Goal: Navigation & Orientation: Find specific page/section

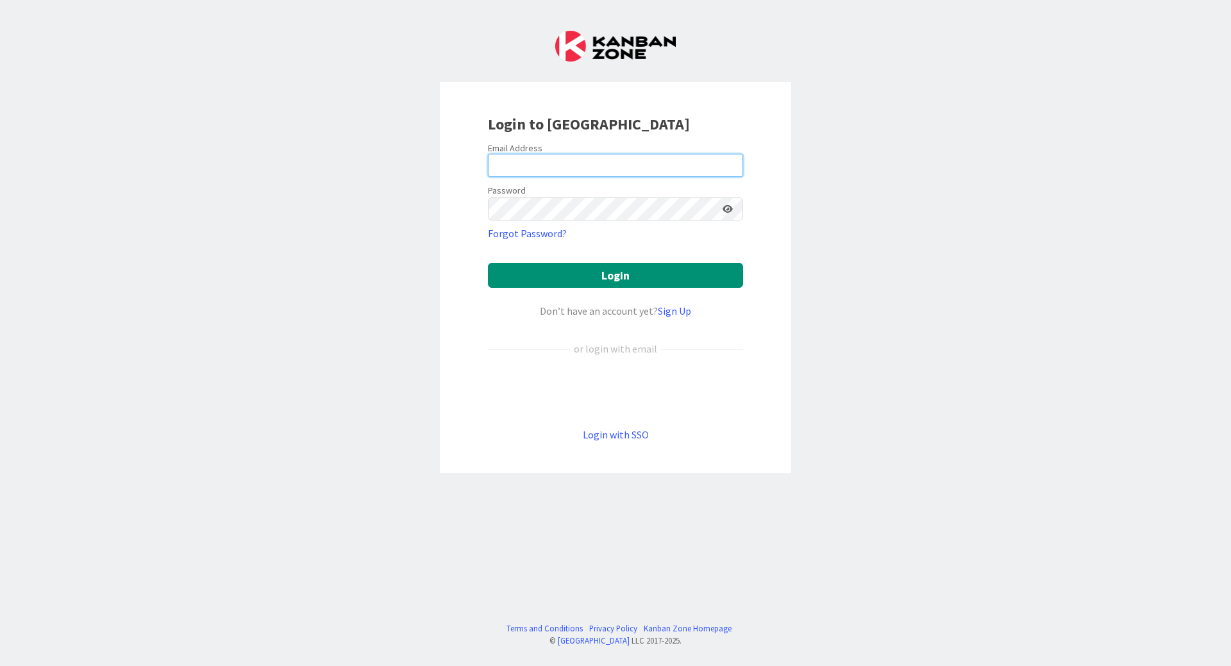
click at [557, 167] on input "email" at bounding box center [615, 165] width 255 height 23
click at [622, 435] on link "Login with SSO" at bounding box center [616, 434] width 66 height 13
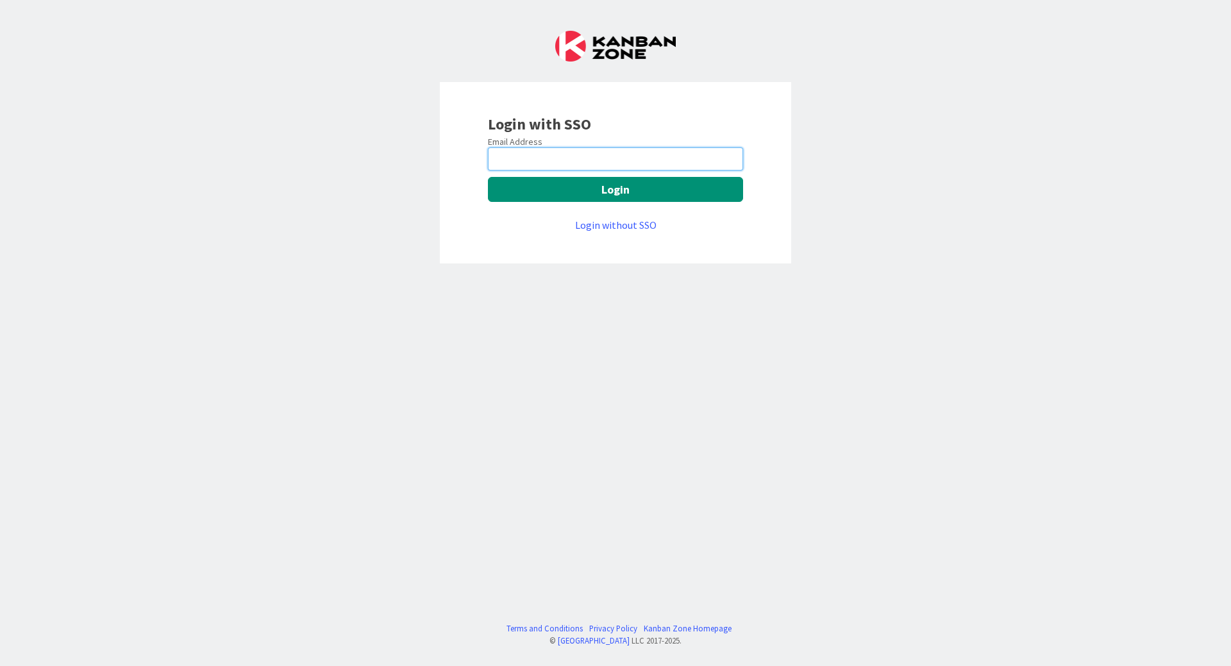
click at [562, 157] on input "email" at bounding box center [615, 158] width 255 height 23
type input "vkaloc@huisman-cz.com"
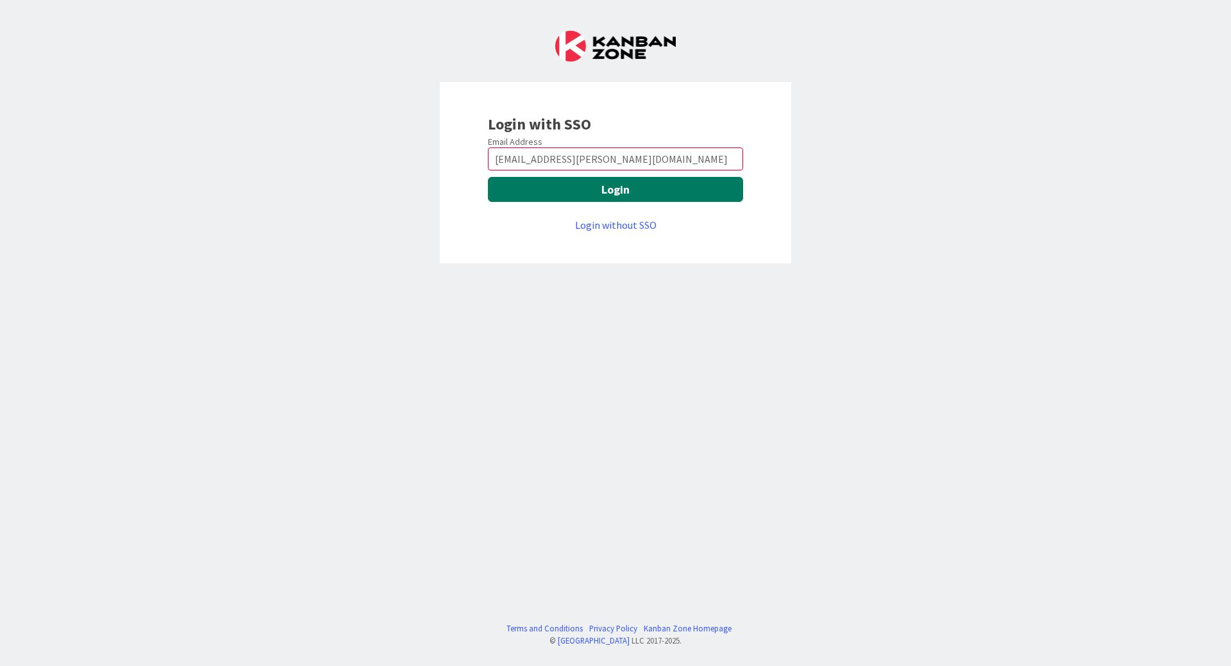
click at [580, 184] on button "Login" at bounding box center [615, 189] width 255 height 25
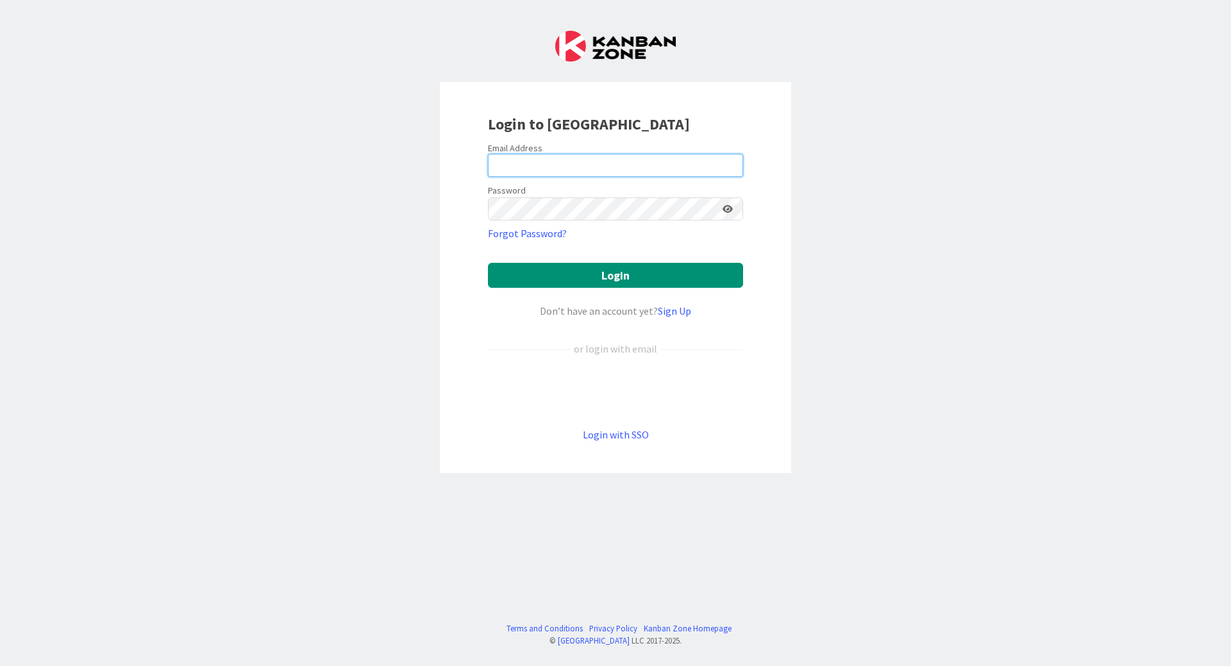
click at [523, 164] on input "email" at bounding box center [615, 165] width 255 height 23
type input "vkaloc@huisman-cz.com"
click at [488, 263] on button "Login" at bounding box center [615, 275] width 255 height 25
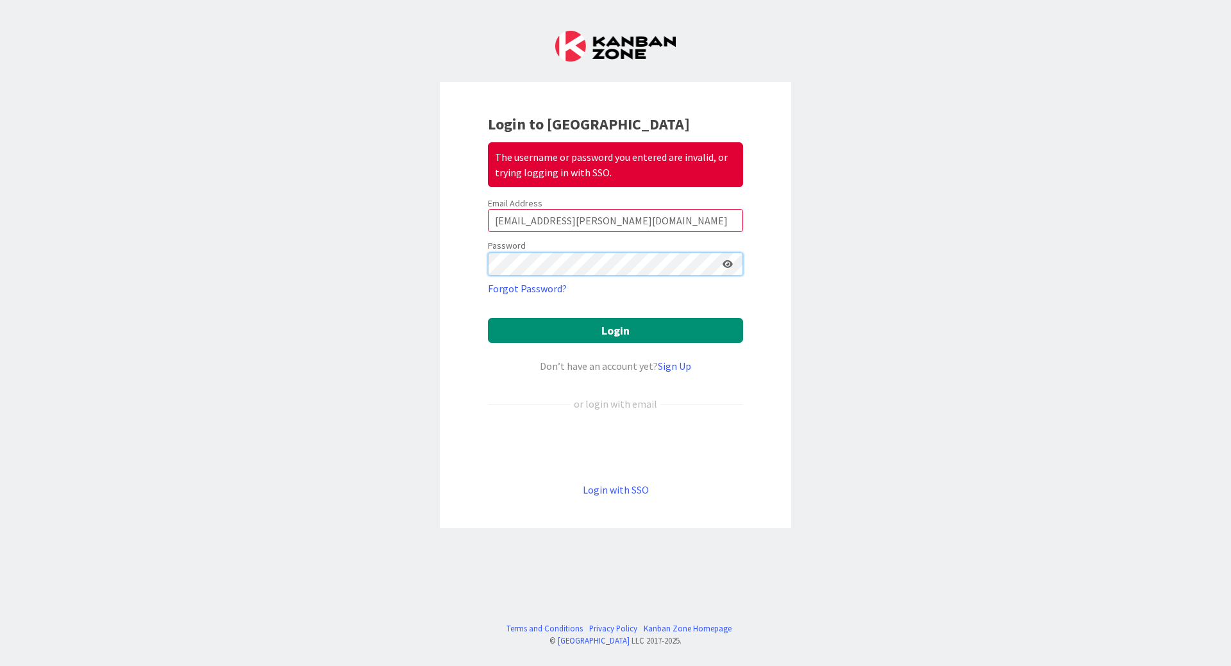
click at [488, 318] on button "Login" at bounding box center [615, 330] width 255 height 25
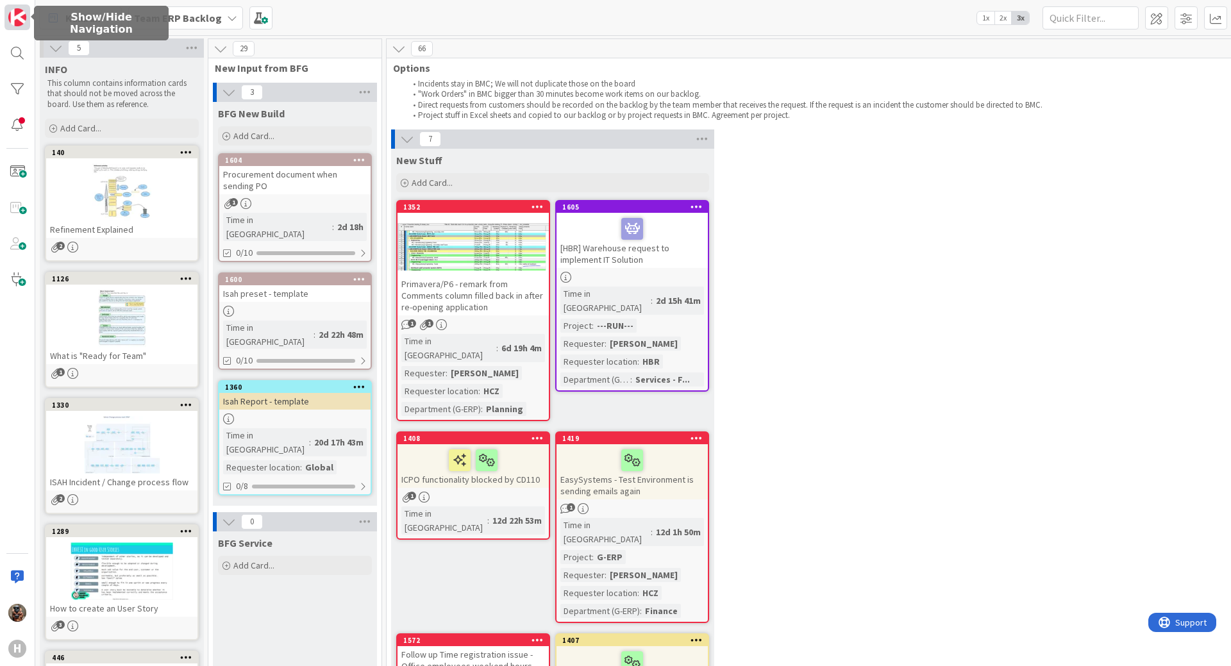
click at [21, 25] on img at bounding box center [17, 17] width 18 height 18
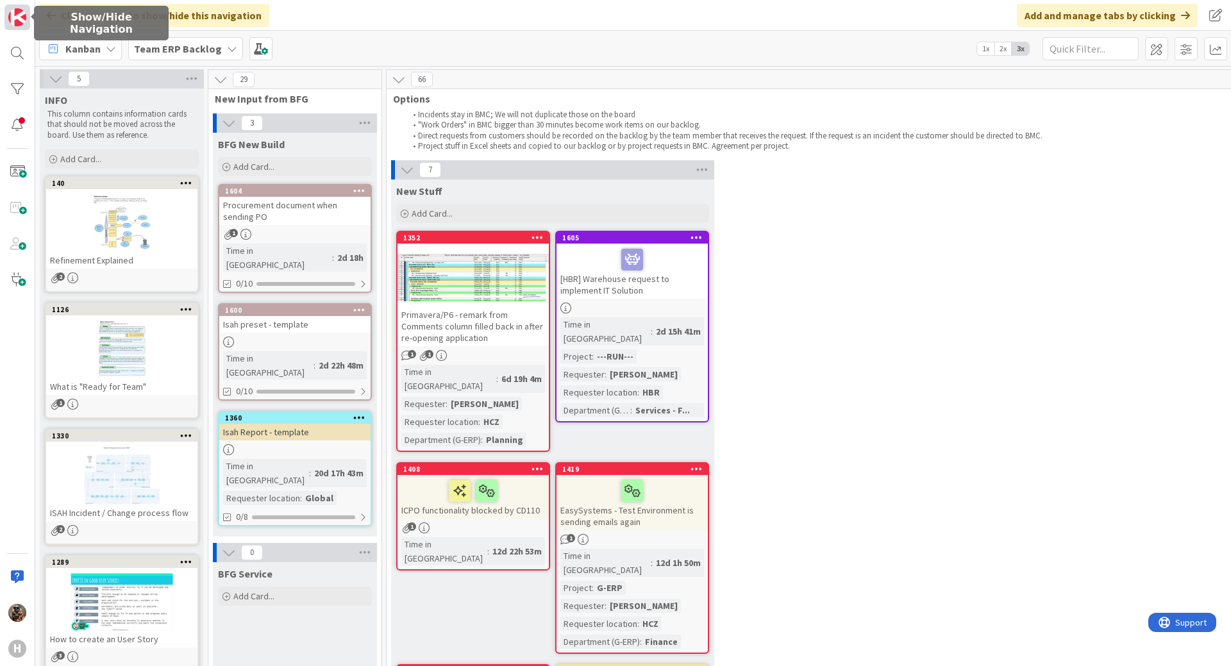
click at [21, 25] on img at bounding box center [17, 17] width 18 height 18
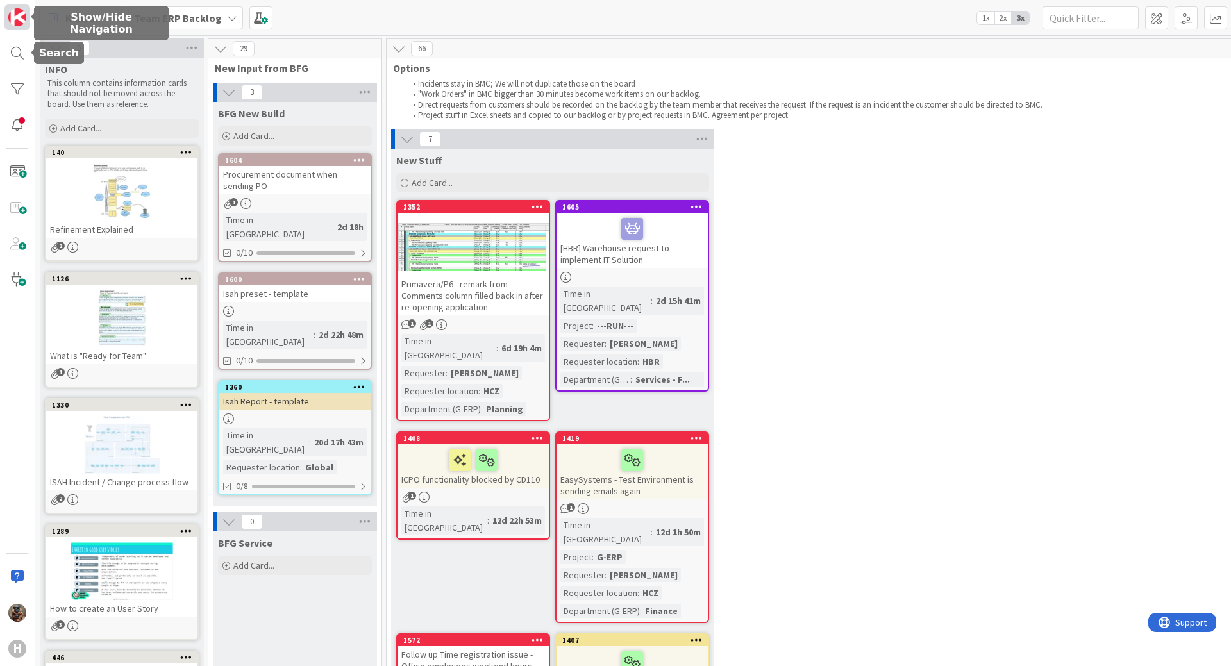
click at [19, 17] on img at bounding box center [17, 17] width 18 height 18
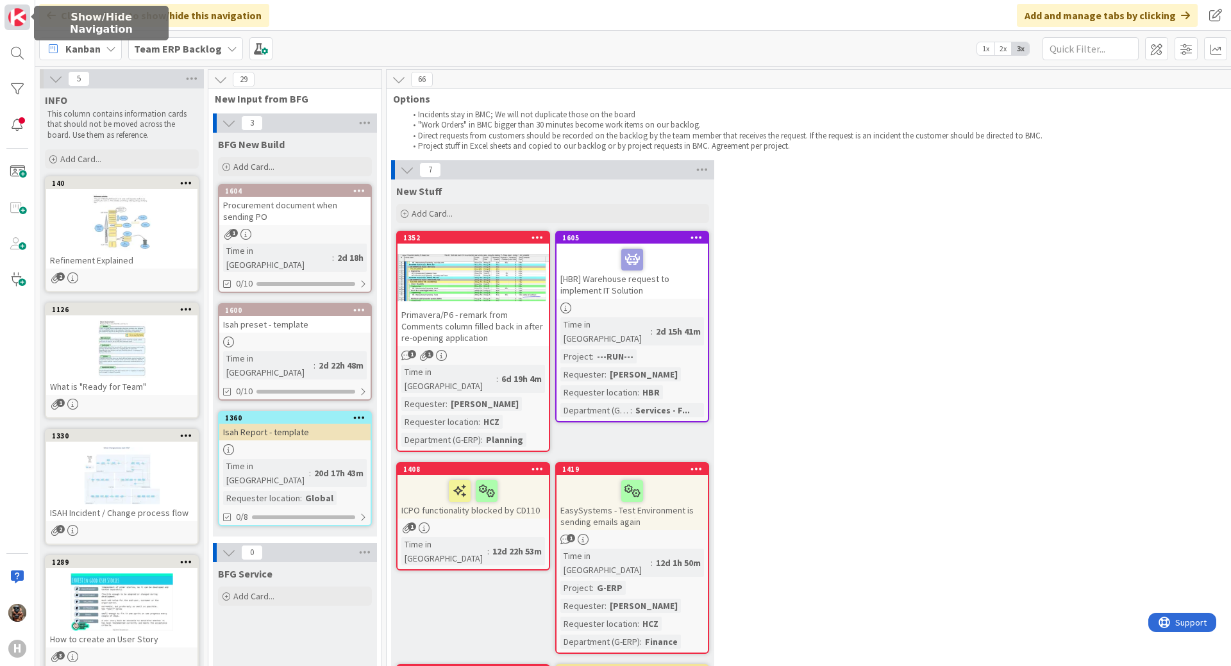
click at [19, 17] on img at bounding box center [17, 17] width 18 height 18
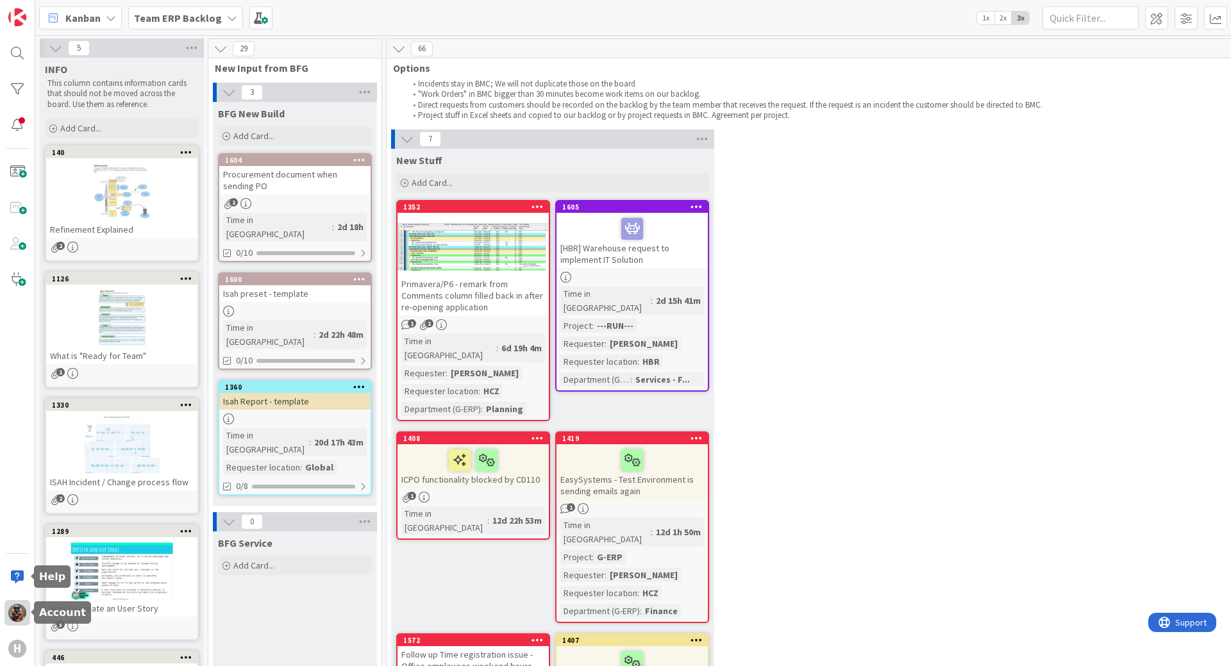
click at [15, 612] on img at bounding box center [17, 613] width 18 height 18
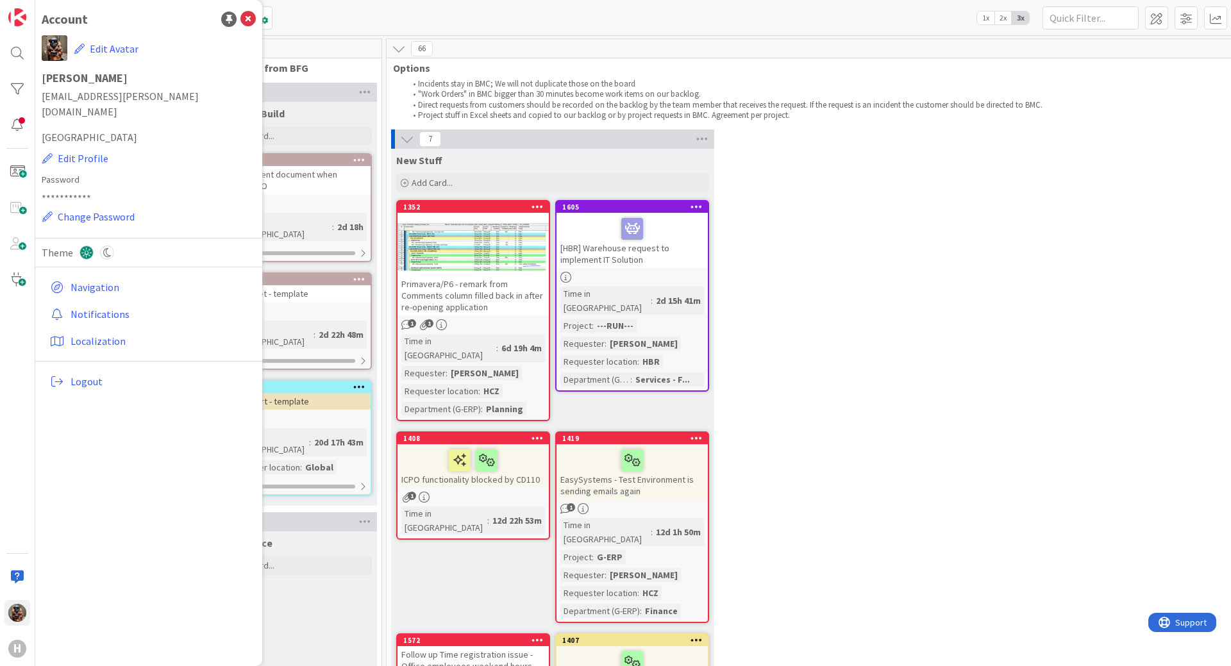
click at [109, 246] on icon at bounding box center [107, 253] width 14 height 14
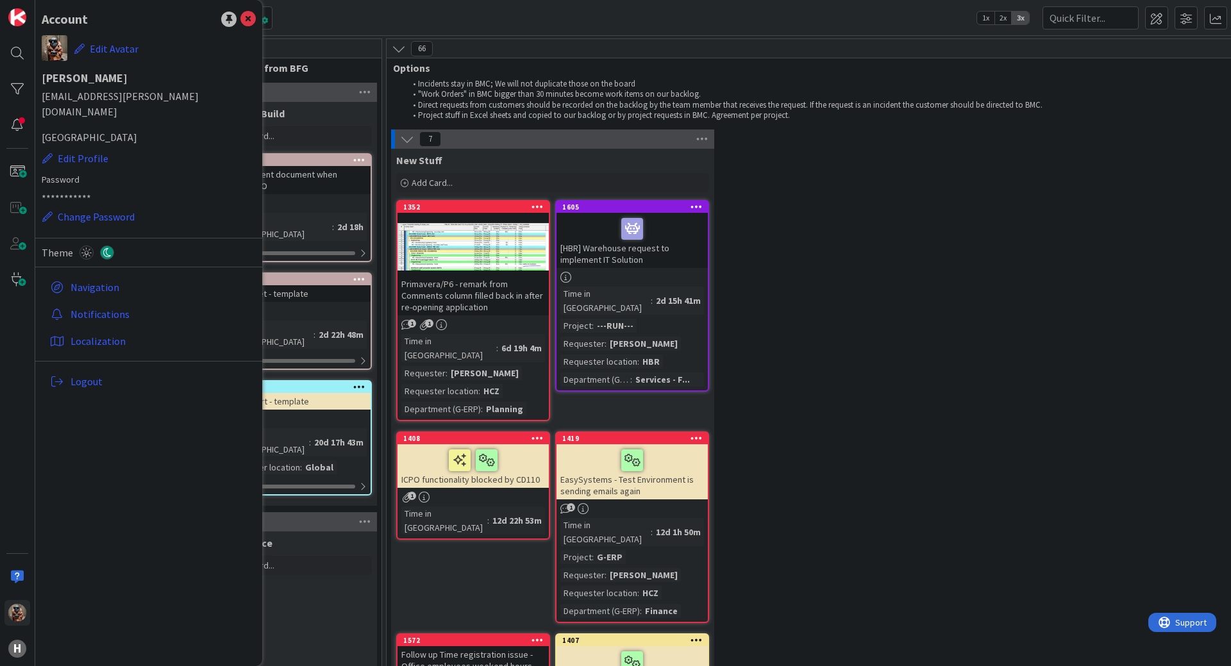
click at [915, 338] on div "7 New Stuff Add Card... 1605 [HBR] Warehouse request to implement IT Solution T…" at bounding box center [898, 578] width 1018 height 896
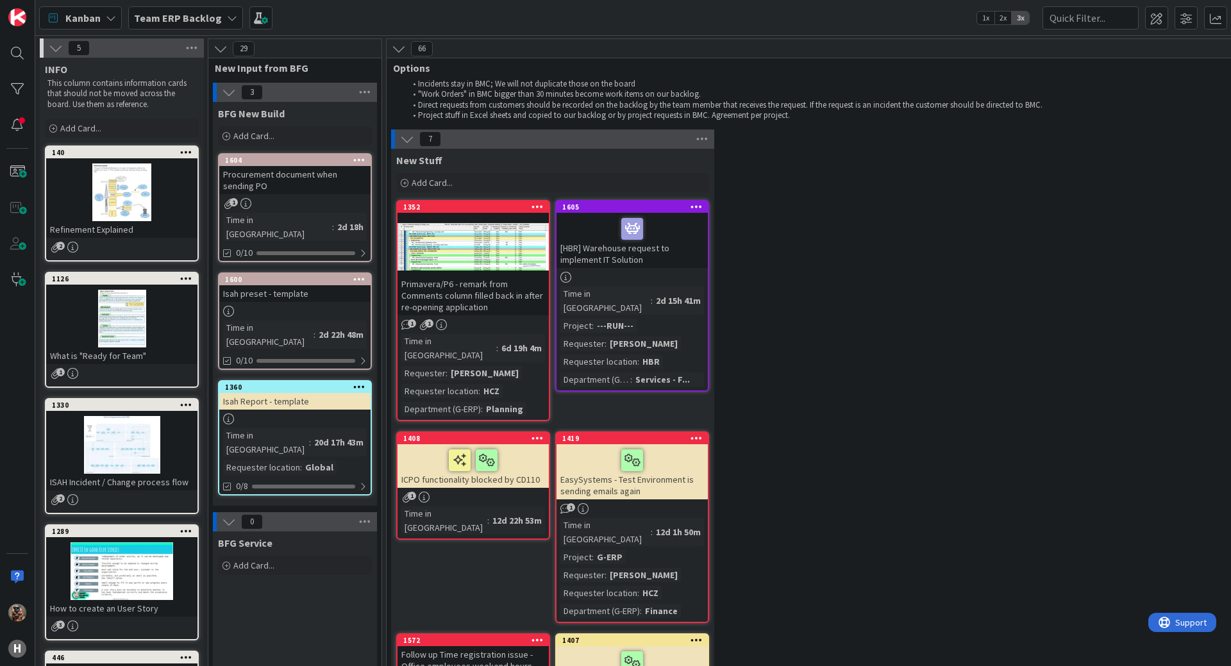
click at [151, 7] on div "Team ERP Backlog" at bounding box center [185, 17] width 115 height 23
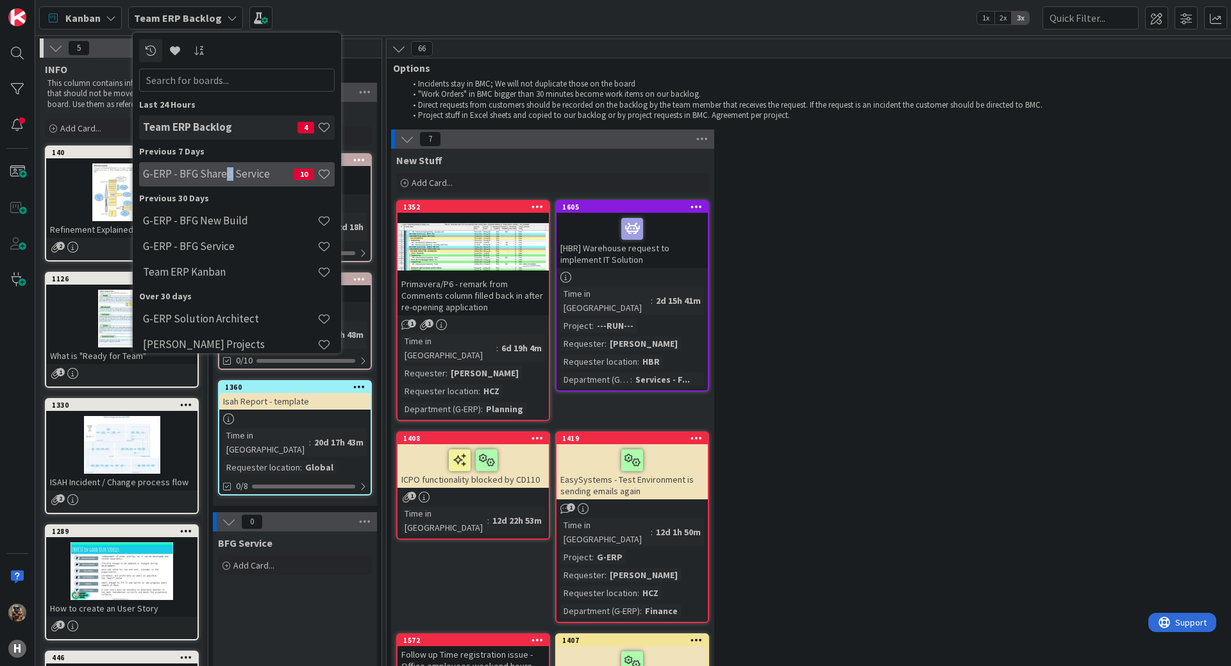
click at [226, 170] on h4 "G-ERP - BFG Shared Service" at bounding box center [218, 173] width 151 height 13
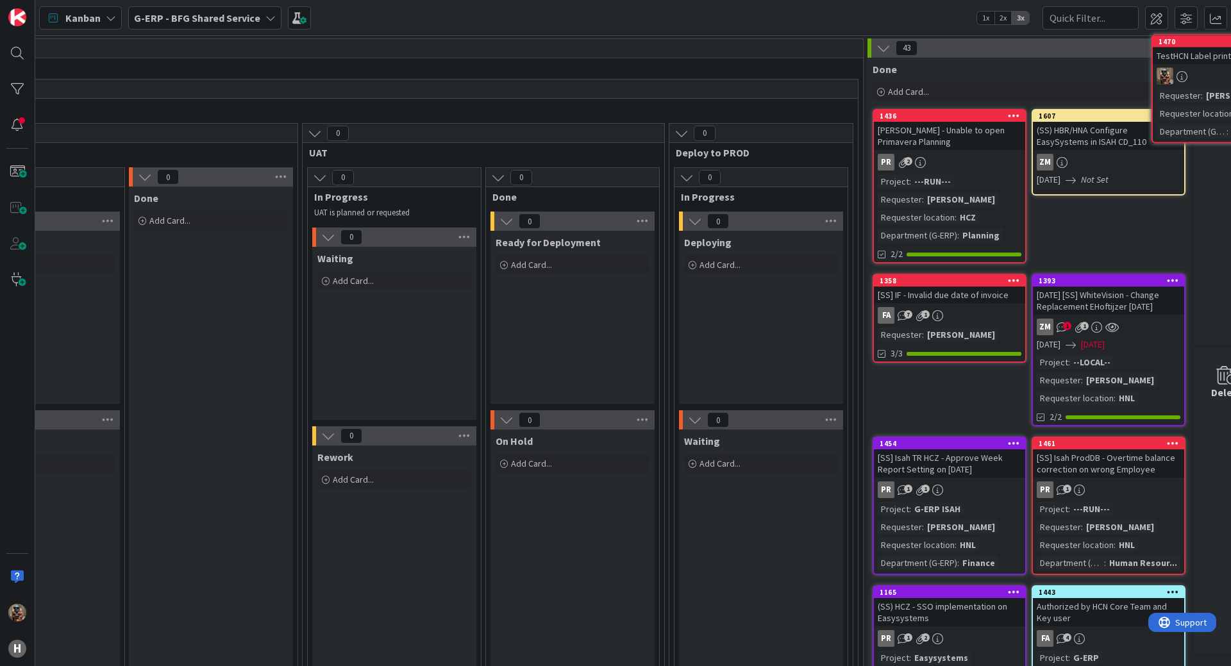
scroll to position [0, 1908]
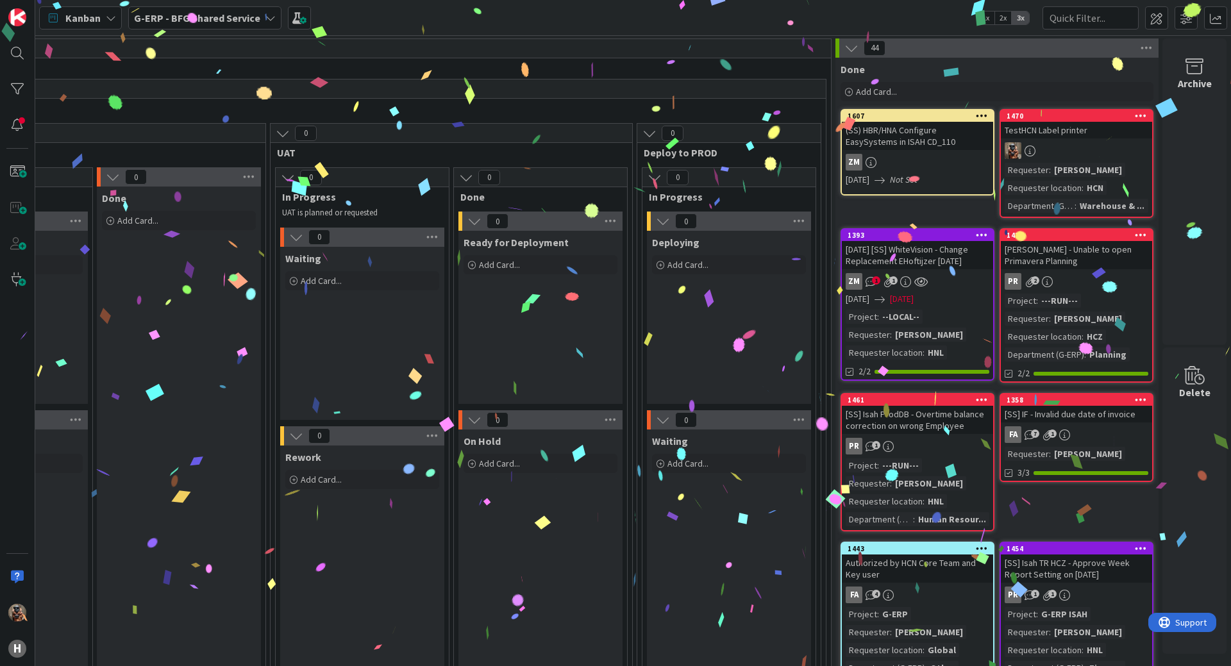
drag, startPoint x: 584, startPoint y: 113, endPoint x: 579, endPoint y: 108, distance: 7.3
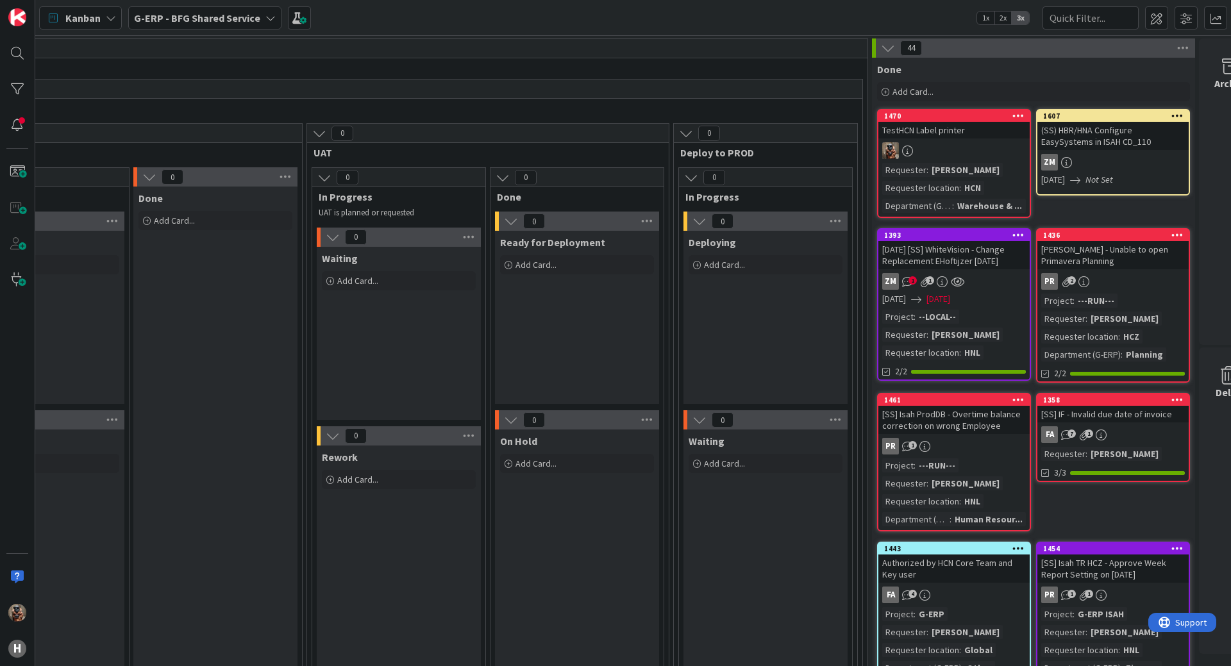
scroll to position [1, 1614]
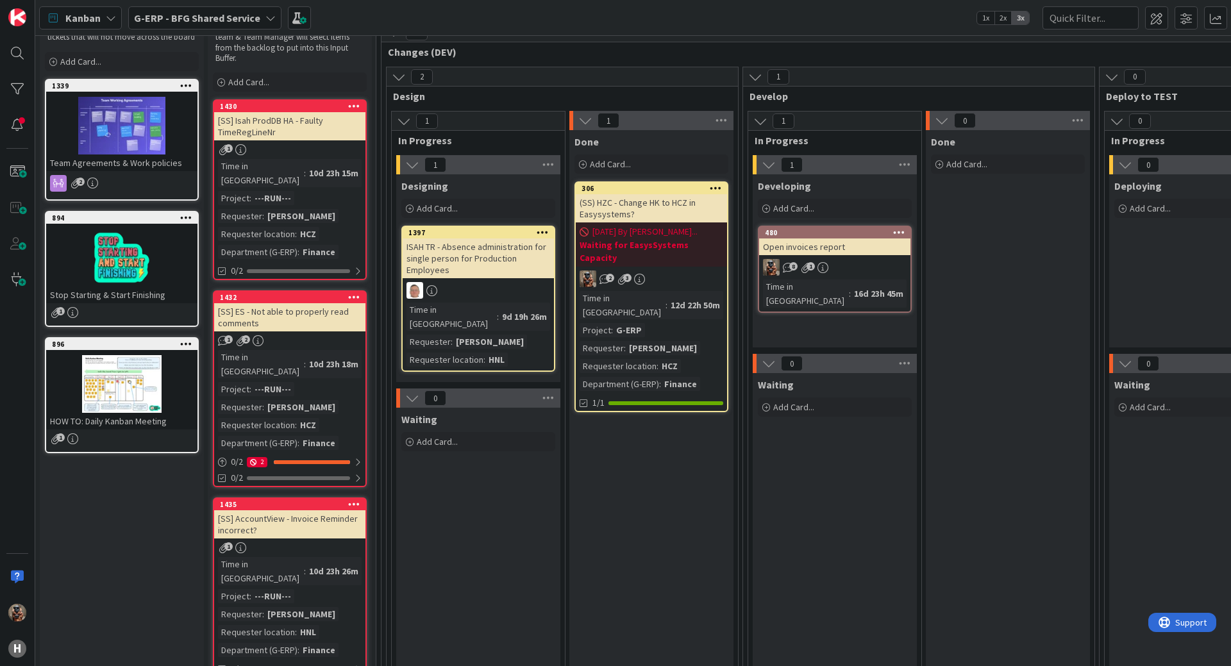
drag, startPoint x: 691, startPoint y: 73, endPoint x: 369, endPoint y: 104, distance: 323.3
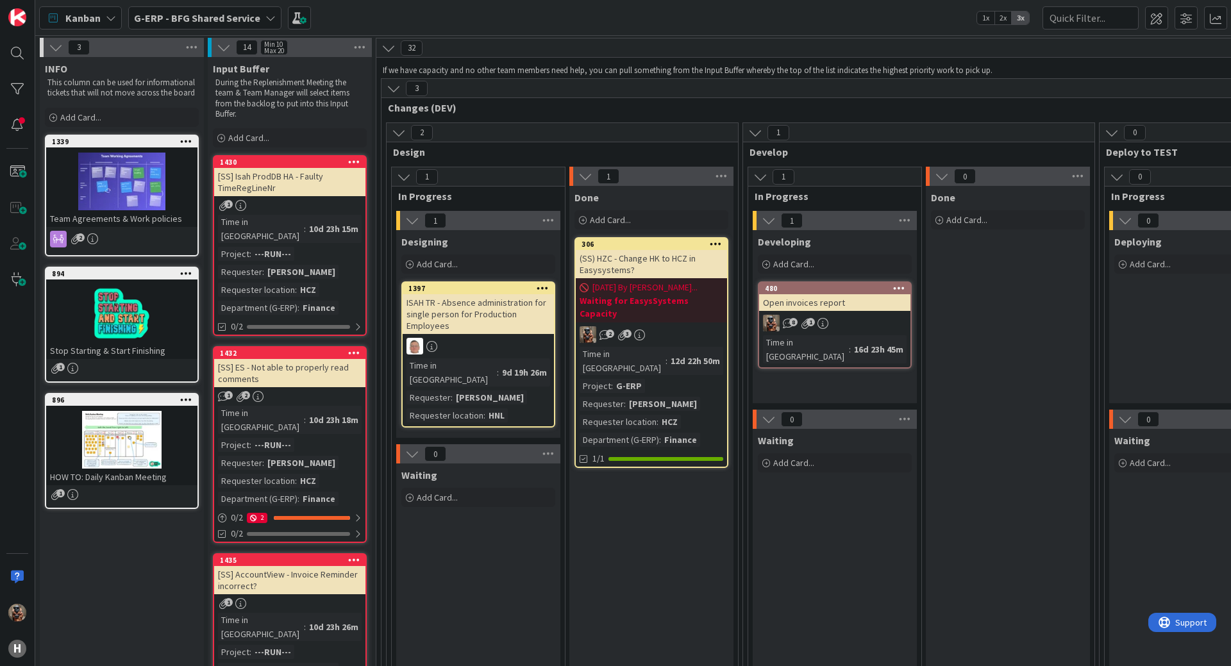
scroll to position [0, 0]
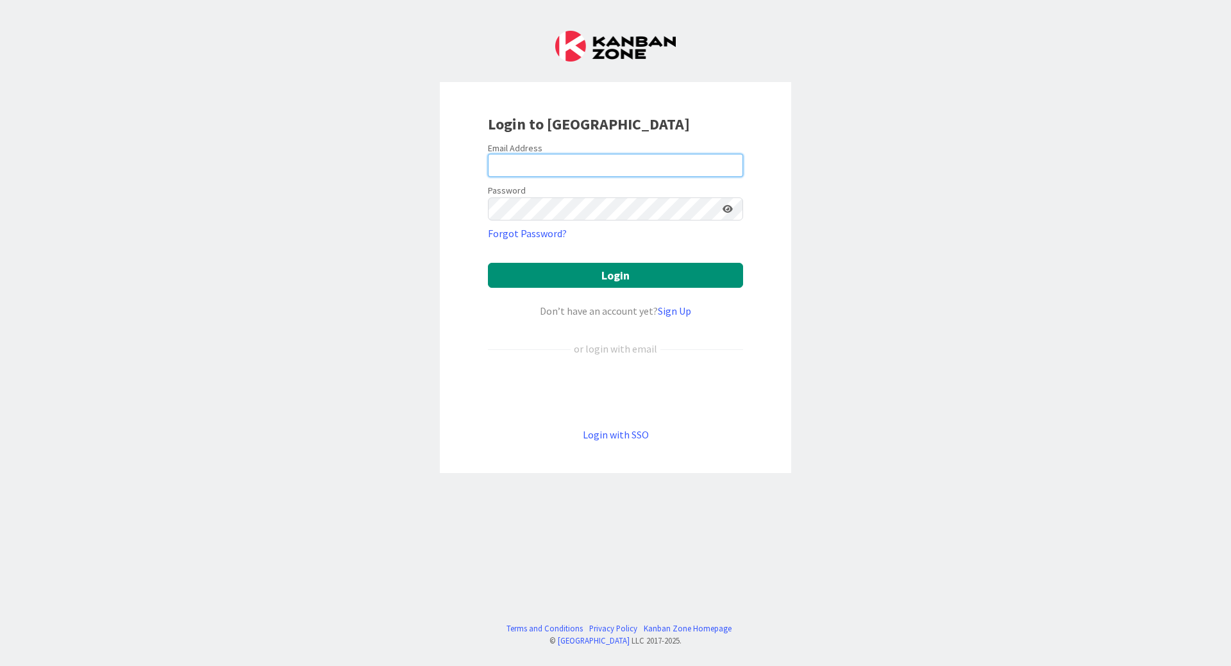
click at [573, 164] on input "email" at bounding box center [615, 165] width 255 height 23
type input "vkaloc@huisman-cz.com"
click at [488, 263] on button "Login" at bounding box center [615, 275] width 255 height 25
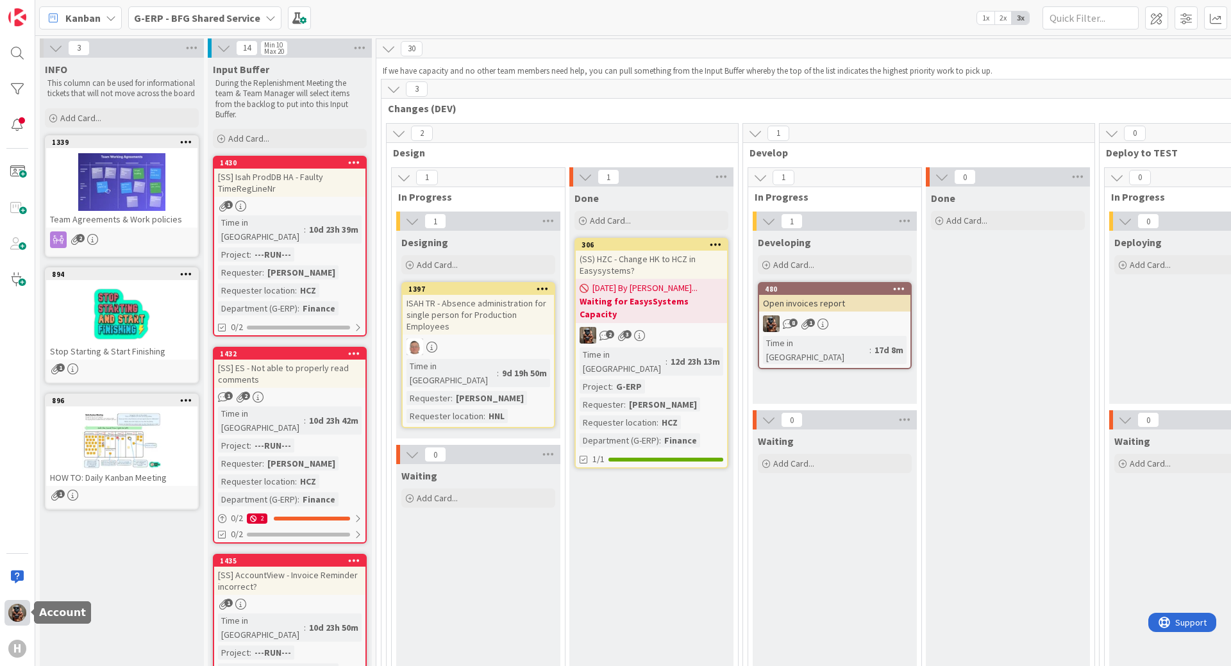
click at [22, 618] on img at bounding box center [17, 613] width 18 height 18
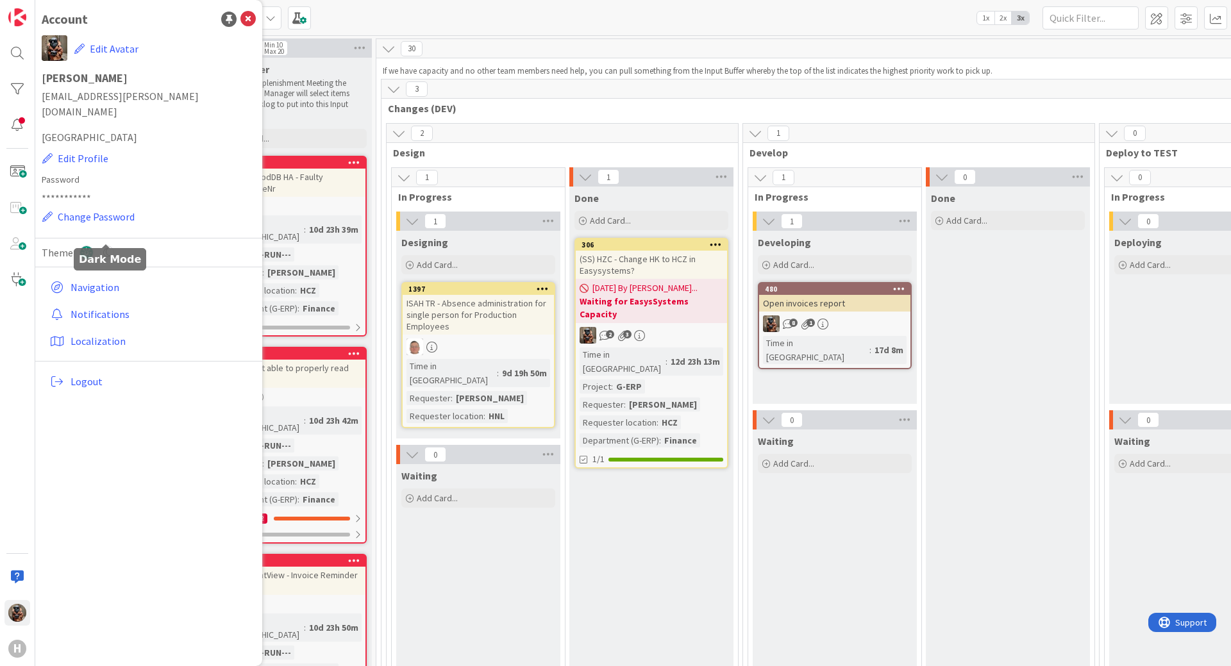
click at [106, 246] on icon at bounding box center [107, 253] width 14 height 14
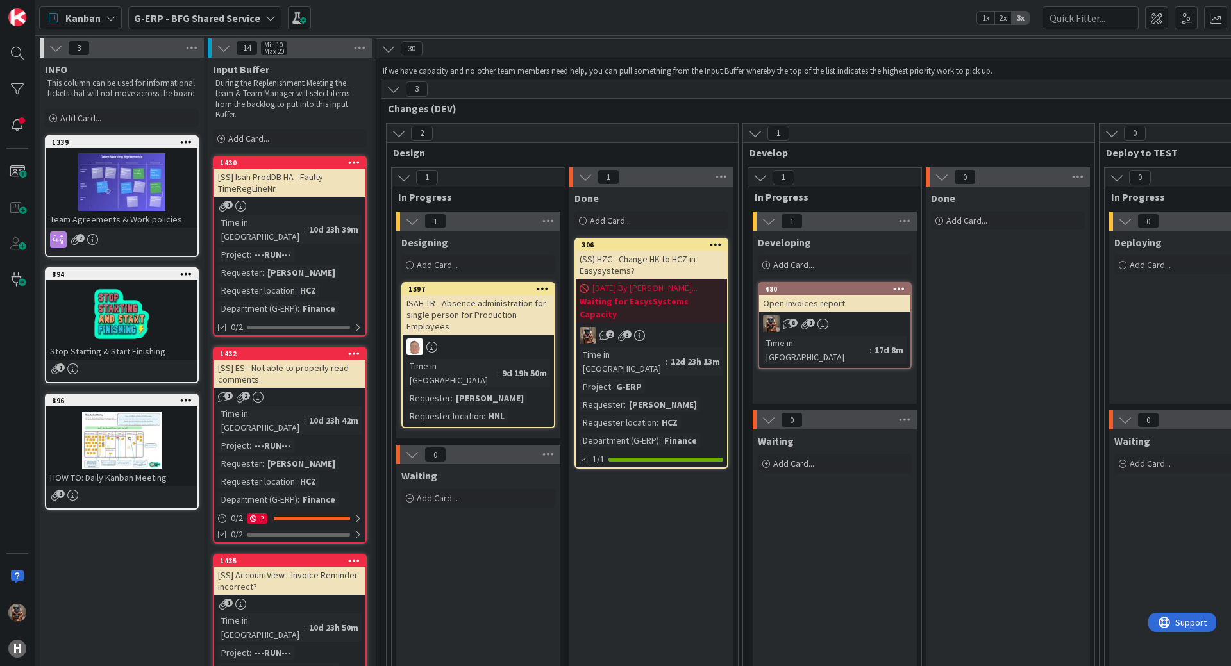
click at [927, 27] on div "Kanban G-ERP - BFG Shared Service 1x 2x 3x" at bounding box center [633, 17] width 1196 height 35
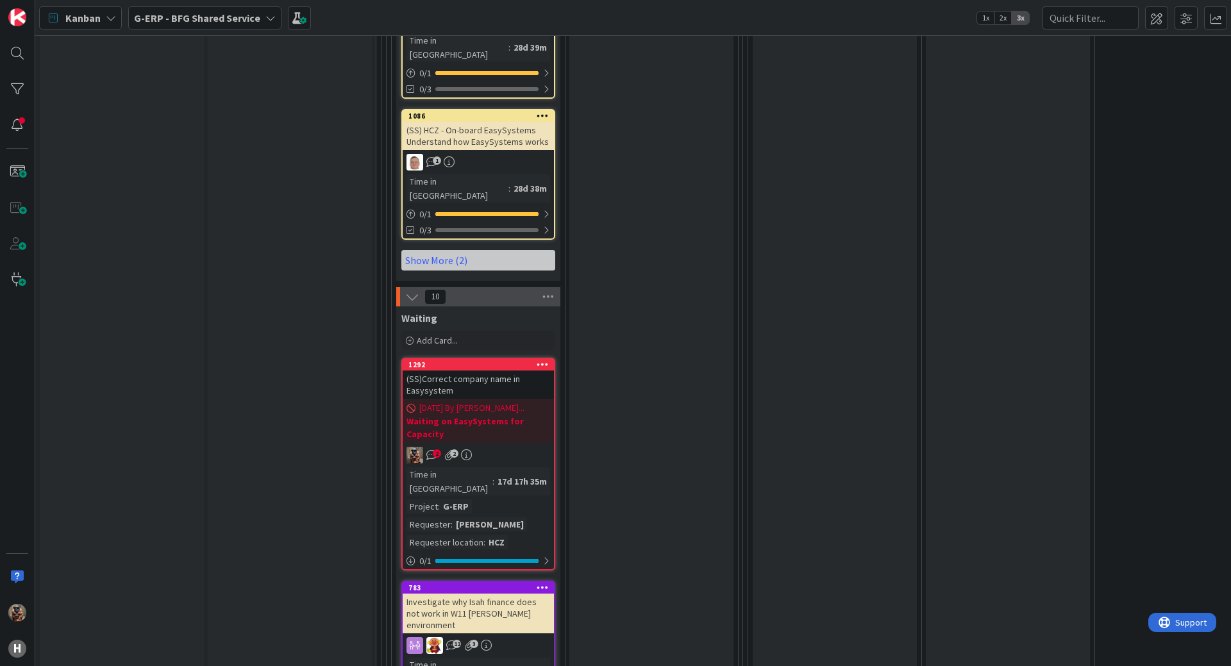
scroll to position [2372, 0]
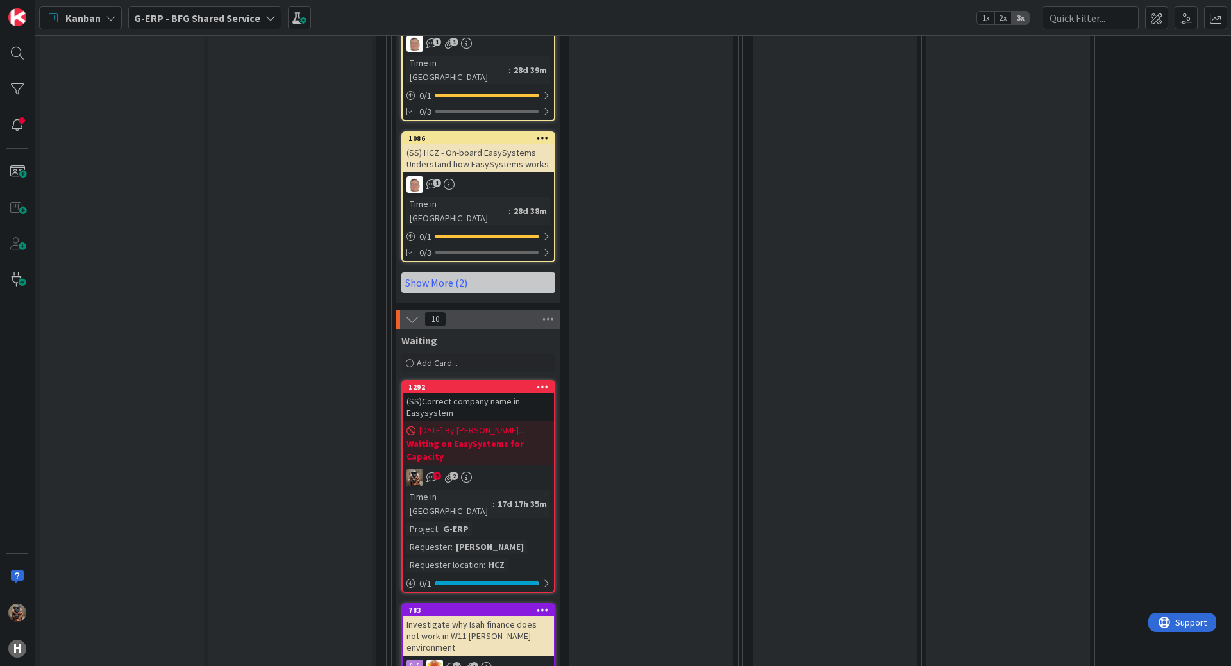
click at [482, 393] on div "(SS)Correct company name in Easysystem" at bounding box center [478, 407] width 151 height 28
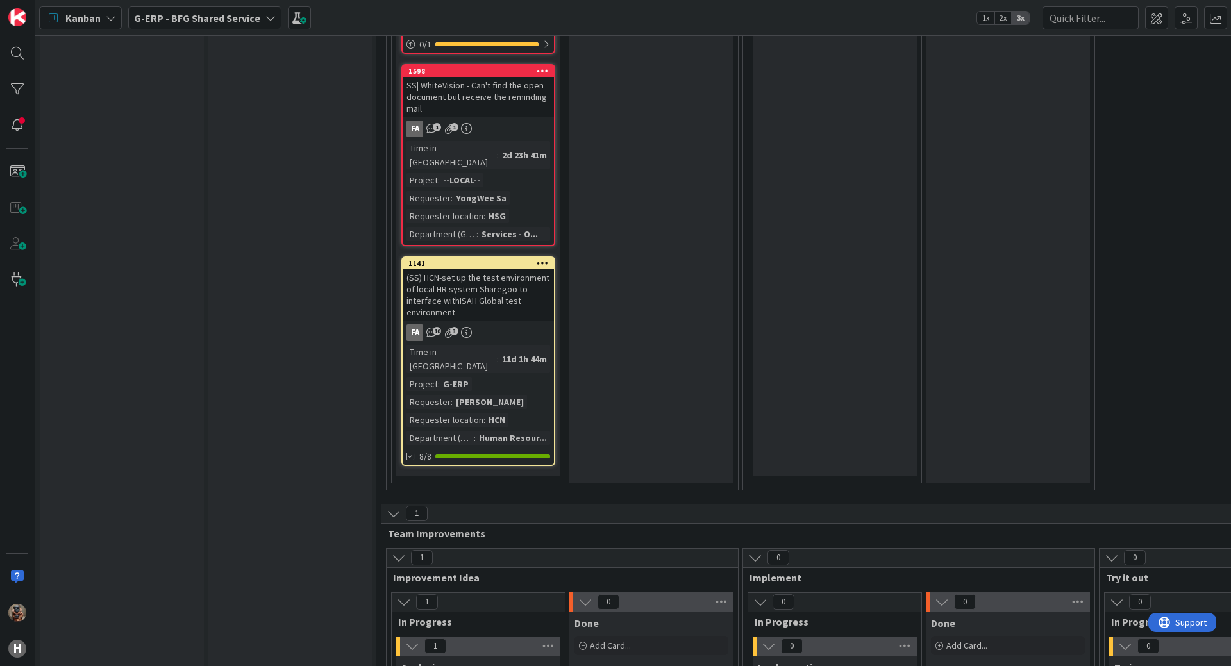
scroll to position [4058, 0]
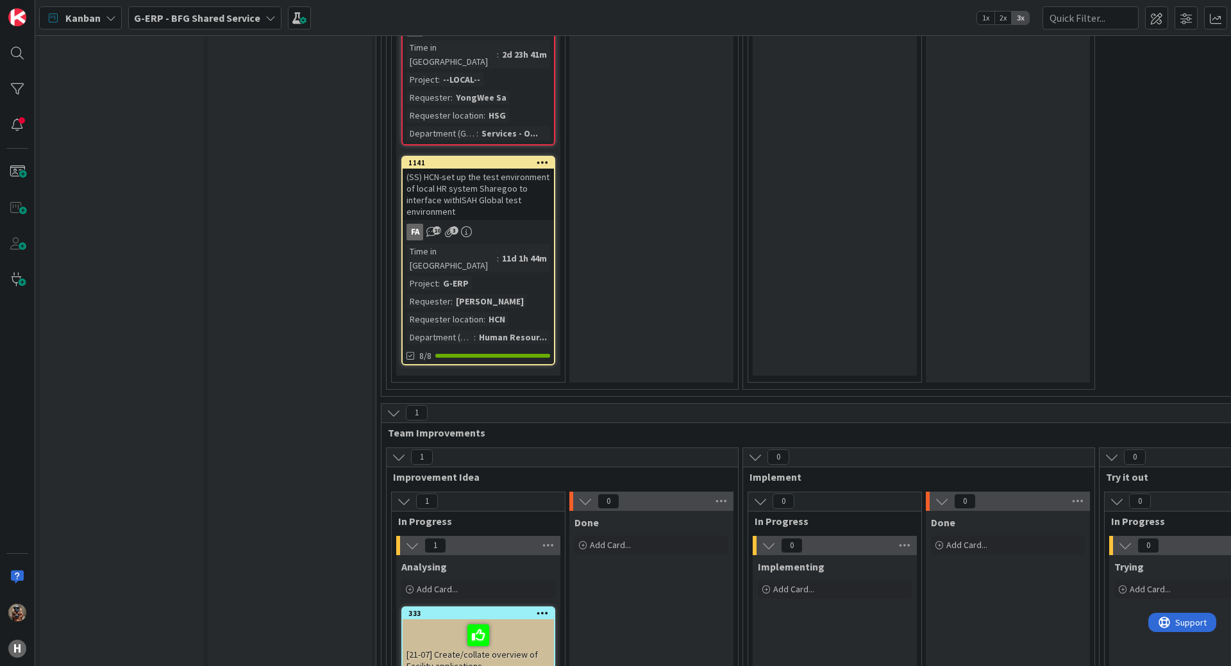
drag, startPoint x: 602, startPoint y: 449, endPoint x: 611, endPoint y: 449, distance: 9.0
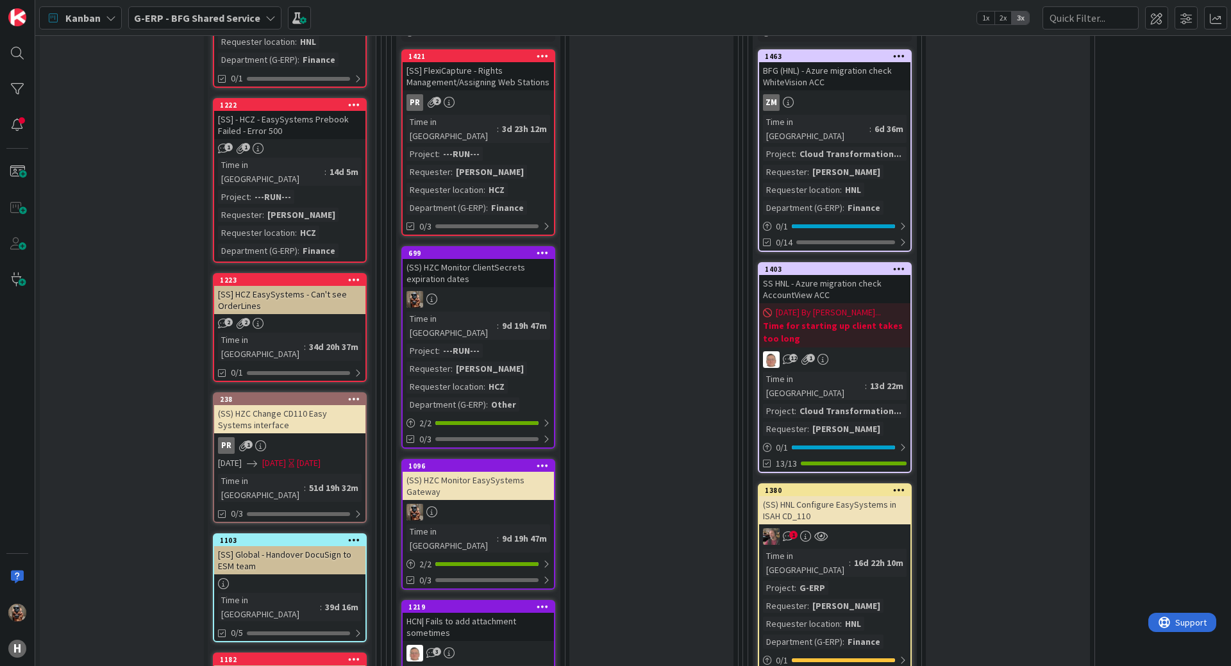
scroll to position [586, 0]
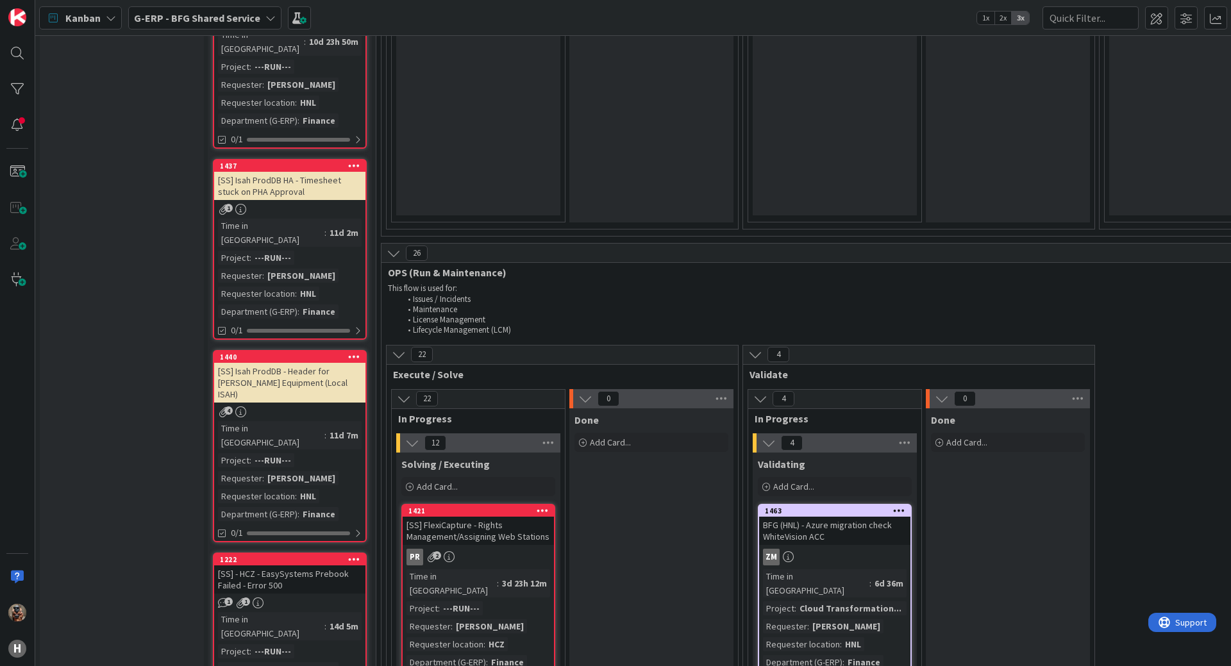
drag, startPoint x: 710, startPoint y: 394, endPoint x: 795, endPoint y: 258, distance: 160.5
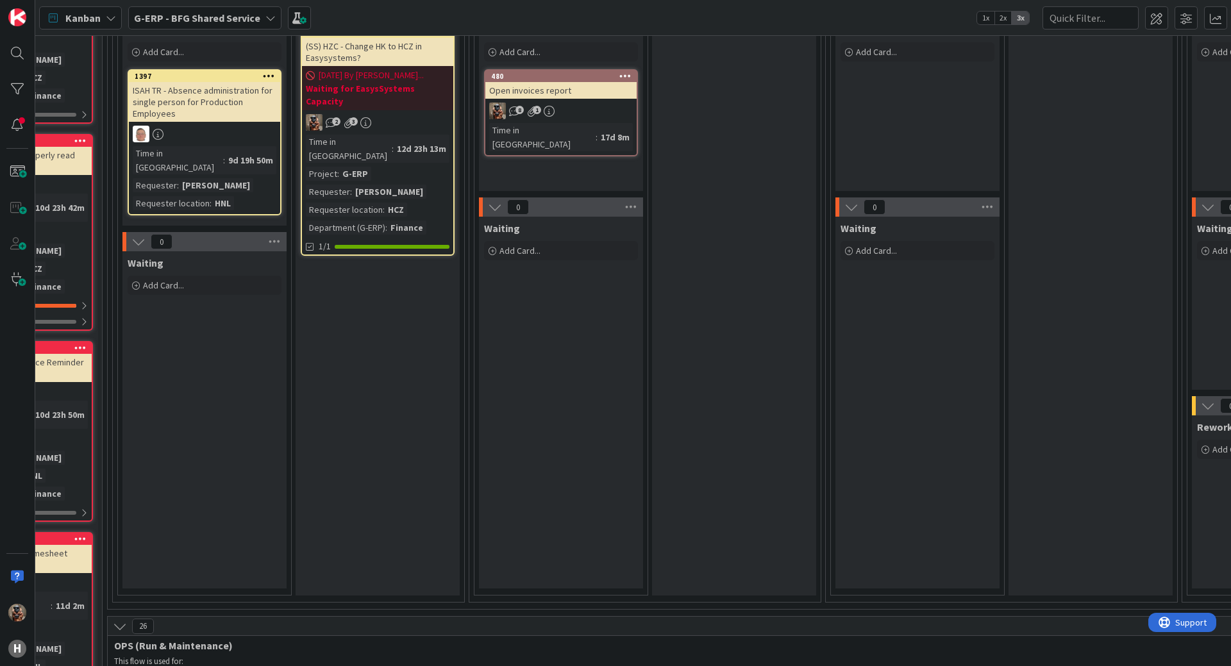
scroll to position [113, 382]
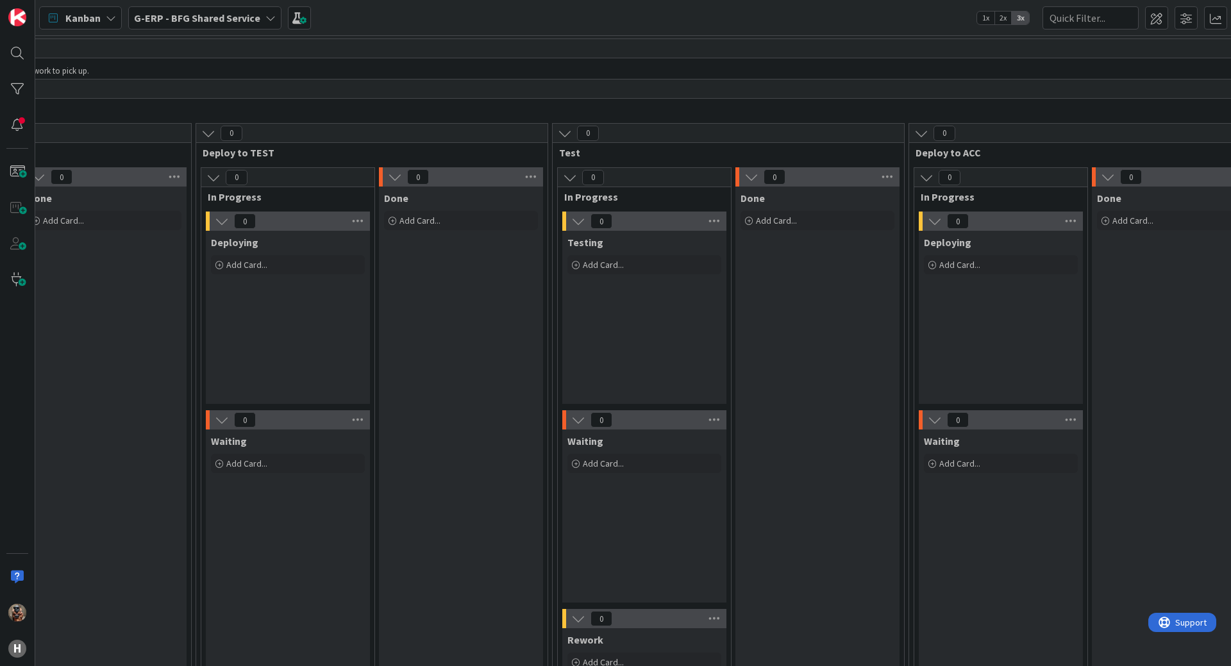
drag, startPoint x: 793, startPoint y: 278, endPoint x: 901, endPoint y: 248, distance: 111.7
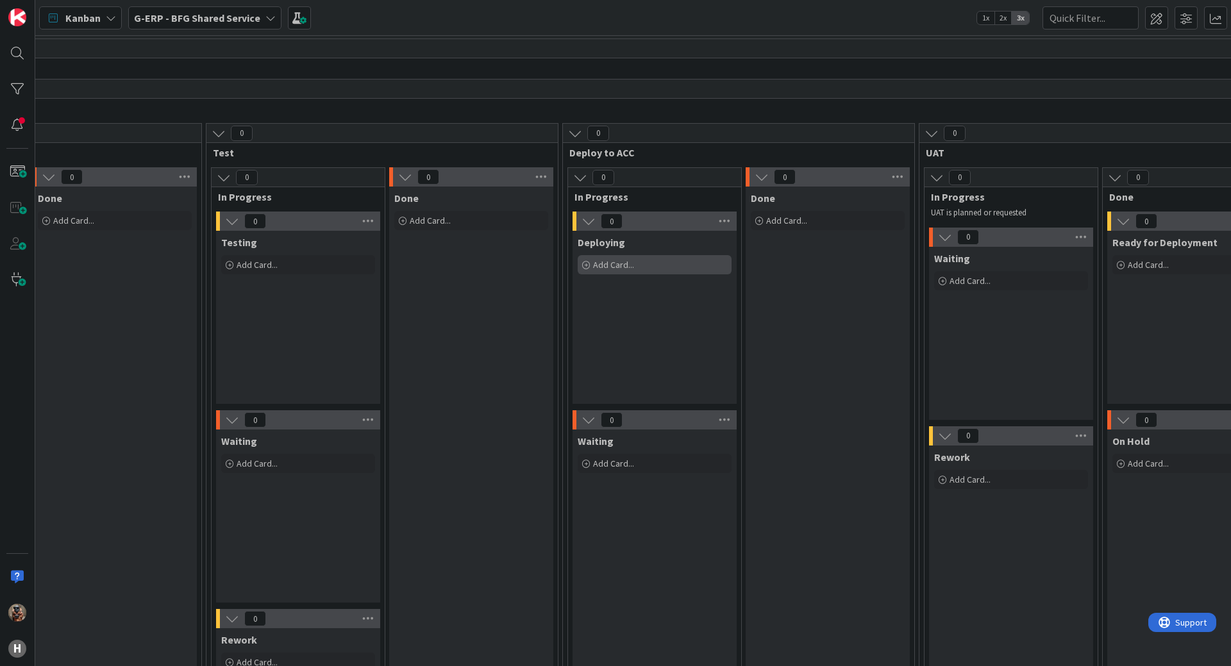
drag, startPoint x: 700, startPoint y: 277, endPoint x: 792, endPoint y: 274, distance: 91.7
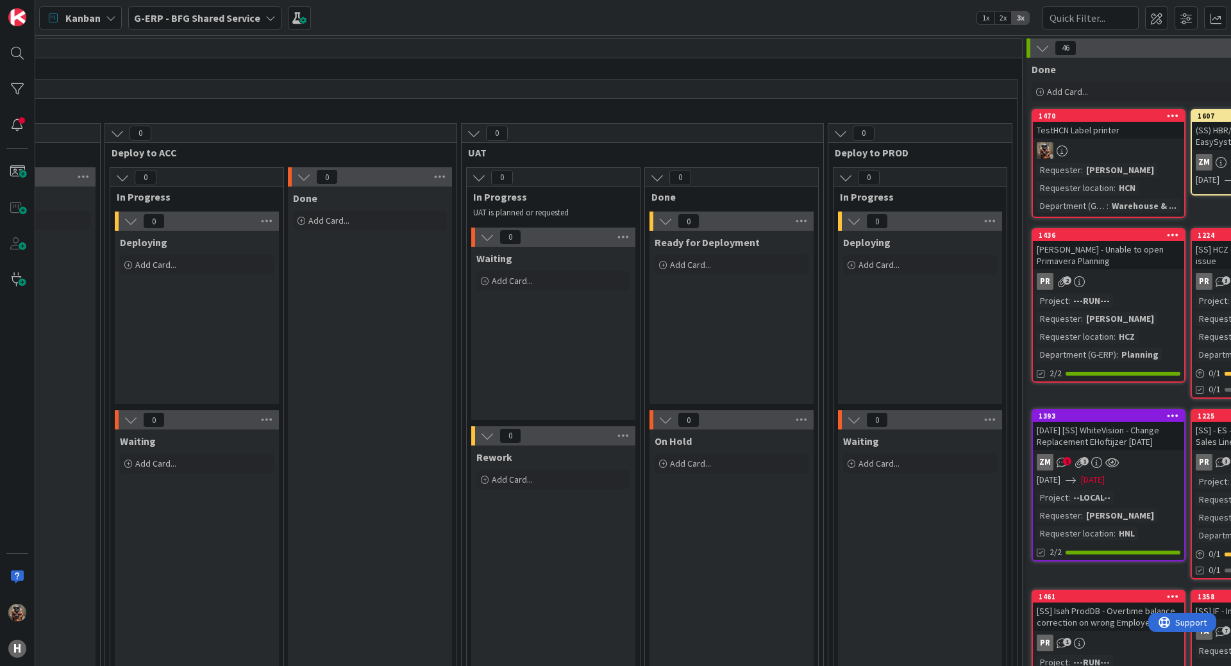
drag, startPoint x: 790, startPoint y: 295, endPoint x: 843, endPoint y: 295, distance: 53.2
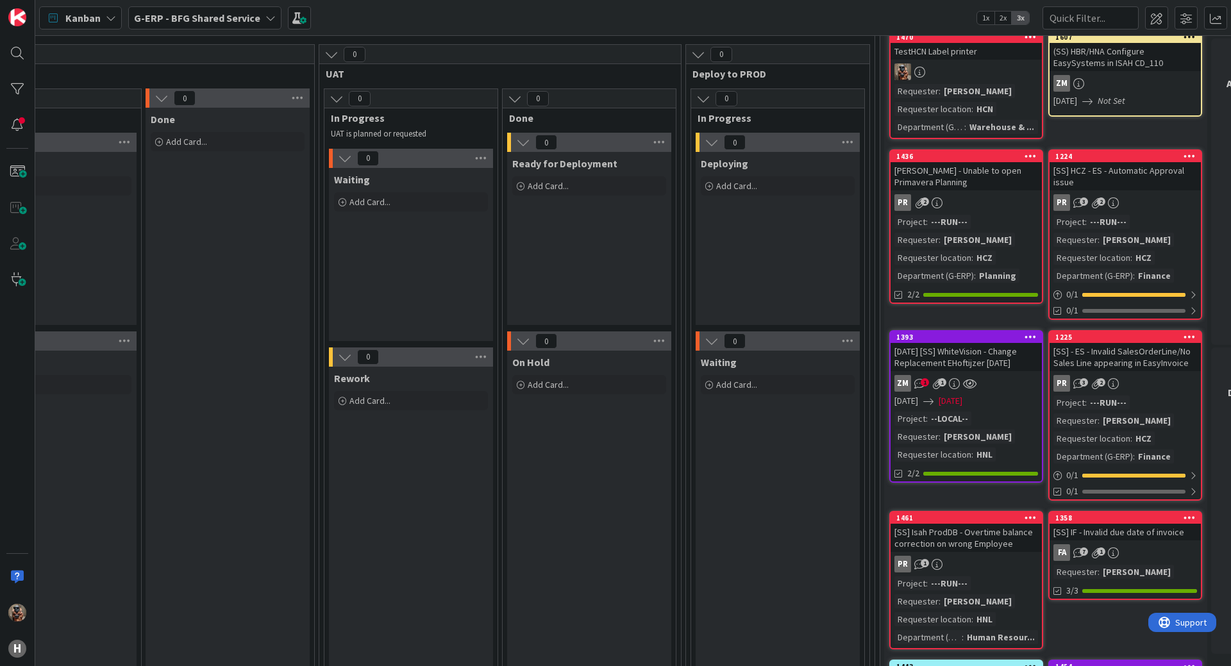
scroll to position [0, 1850]
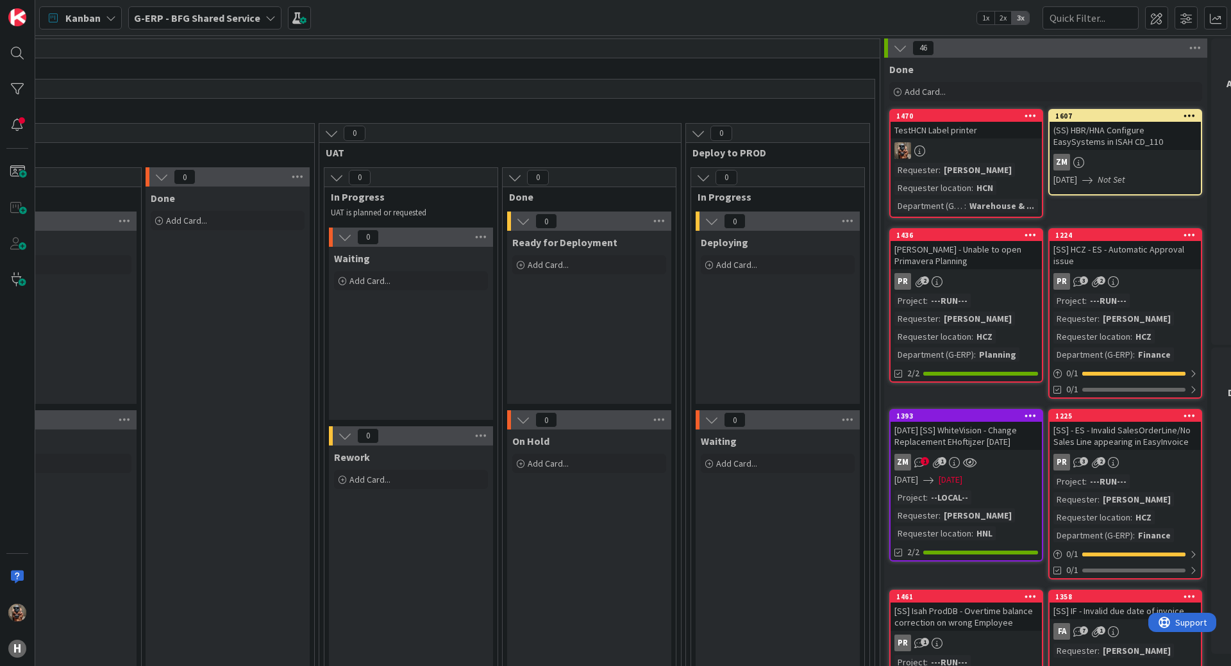
click at [265, 20] on icon at bounding box center [270, 18] width 10 height 10
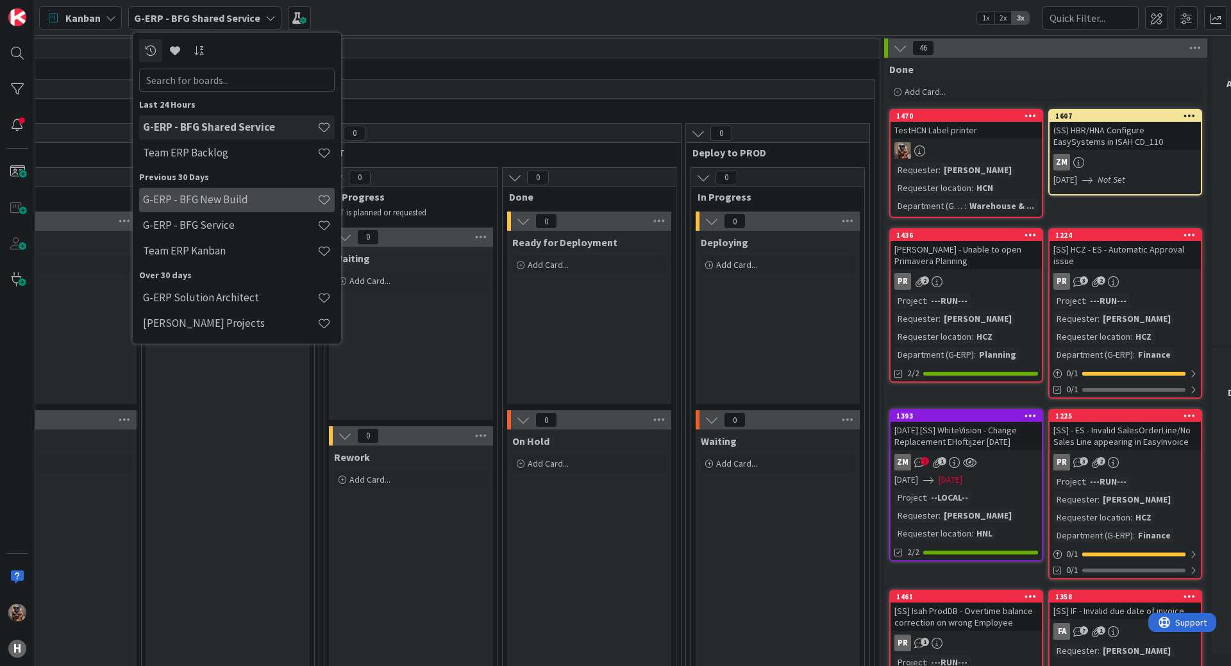
click at [282, 199] on h4 "G-ERP - BFG New Build" at bounding box center [230, 199] width 174 height 13
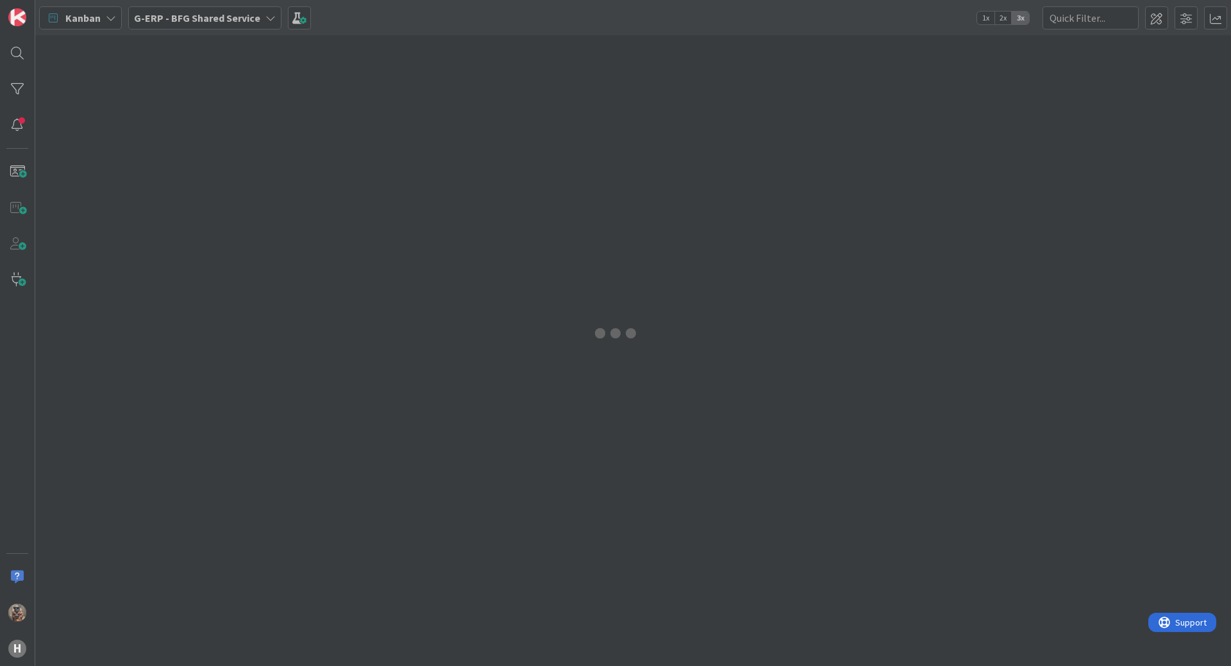
click at [249, 24] on div at bounding box center [615, 333] width 1231 height 666
click at [675, 165] on div at bounding box center [615, 333] width 1231 height 666
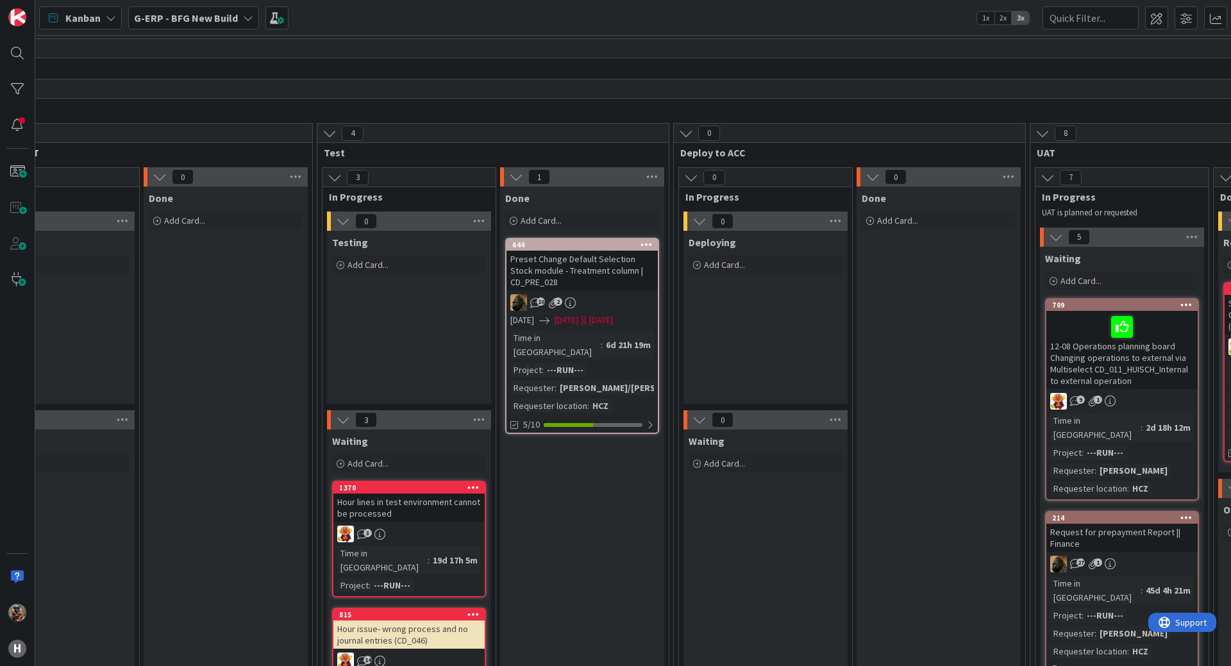
drag, startPoint x: 728, startPoint y: 355, endPoint x: 800, endPoint y: 333, distance: 75.0
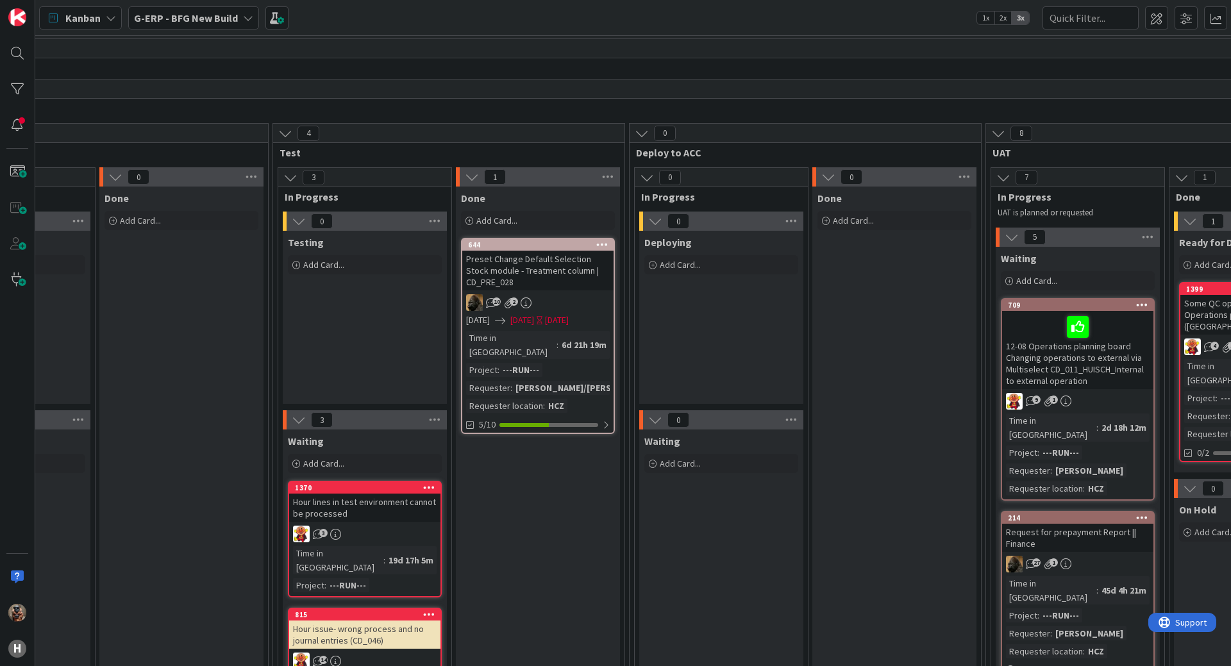
scroll to position [0, 1257]
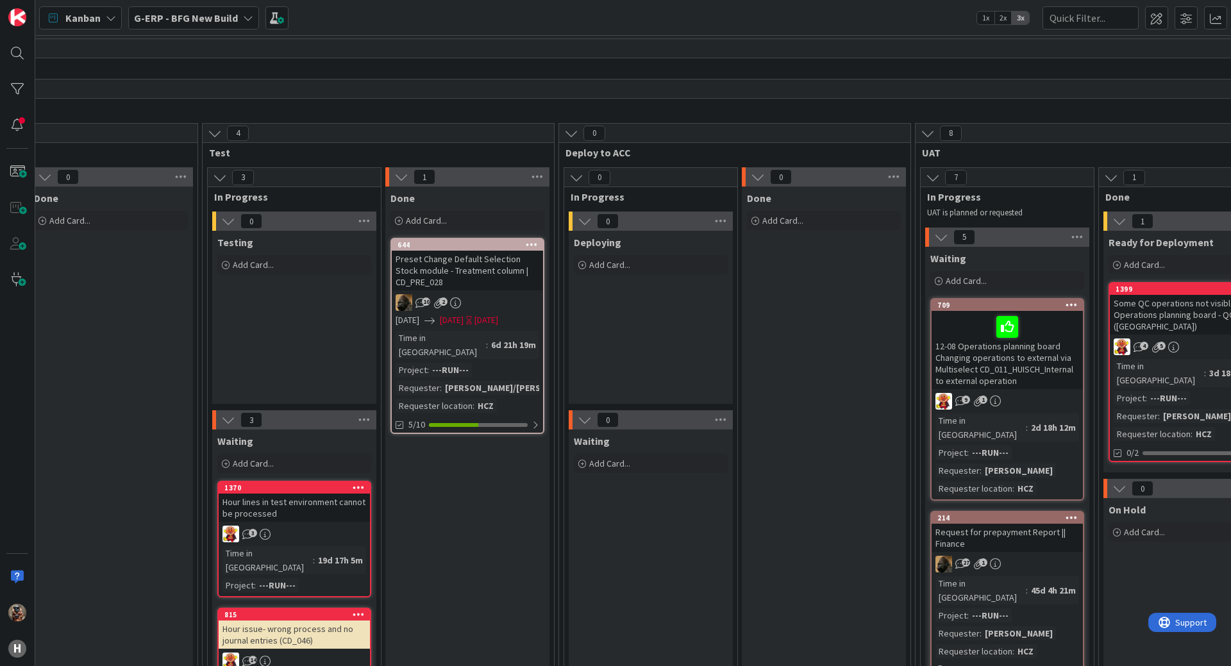
drag, startPoint x: 729, startPoint y: 330, endPoint x: 780, endPoint y: 328, distance: 50.7
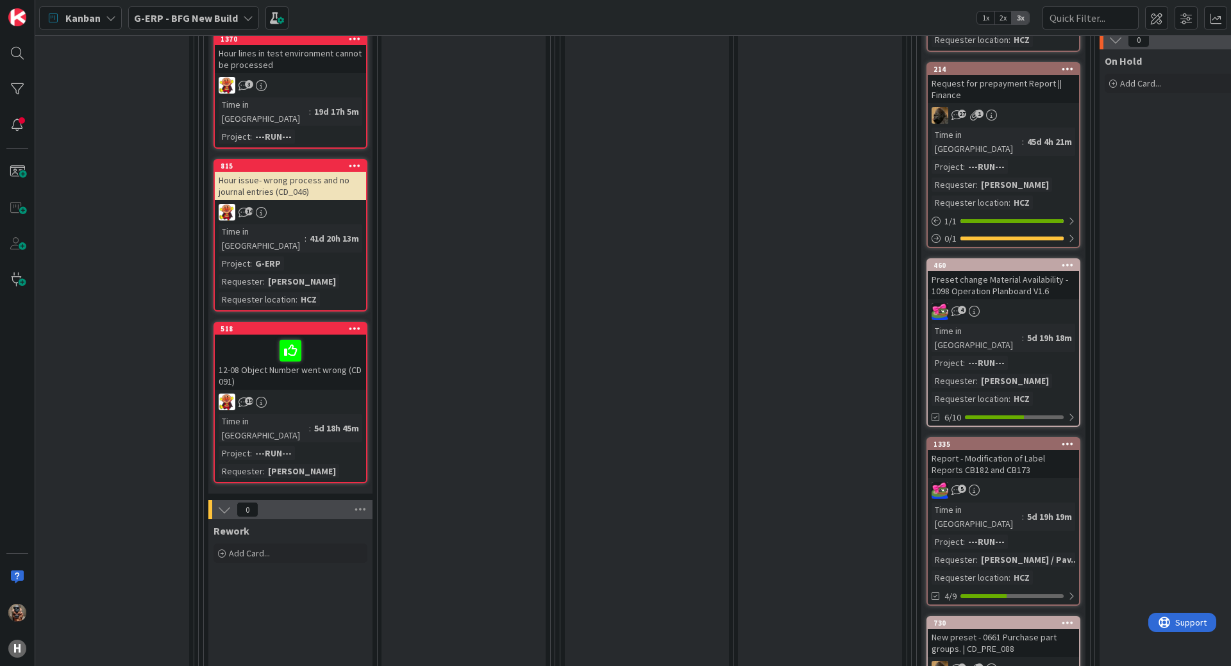
scroll to position [316, 1257]
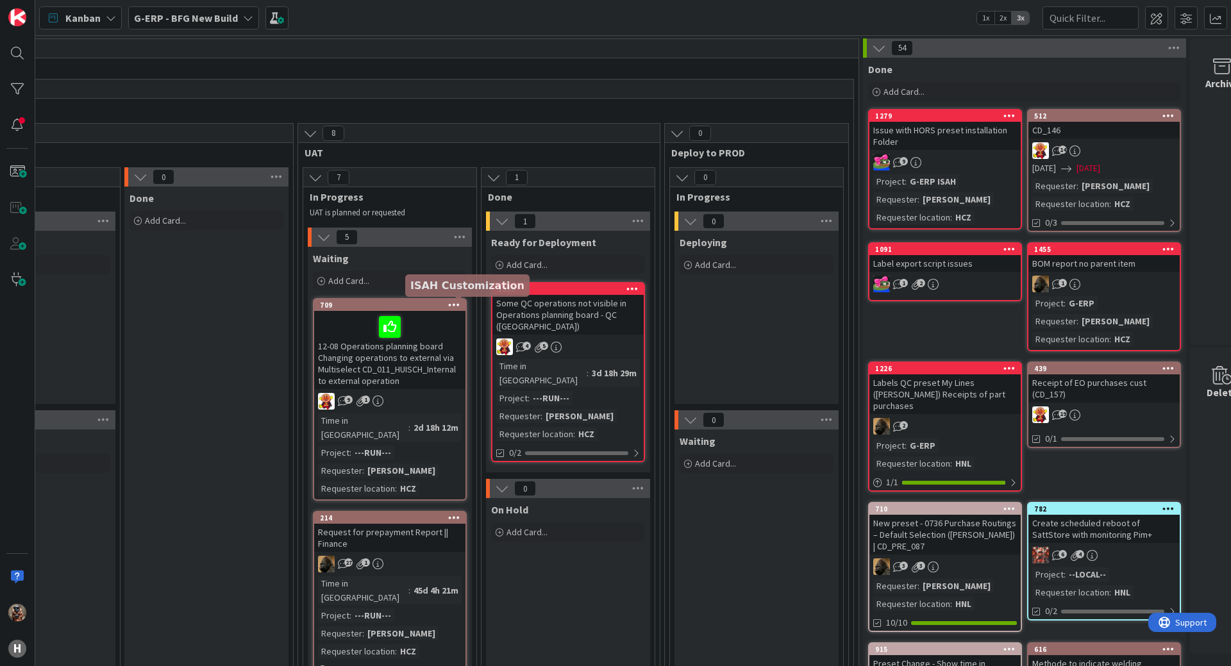
drag, startPoint x: 787, startPoint y: 322, endPoint x: 846, endPoint y: 305, distance: 62.1
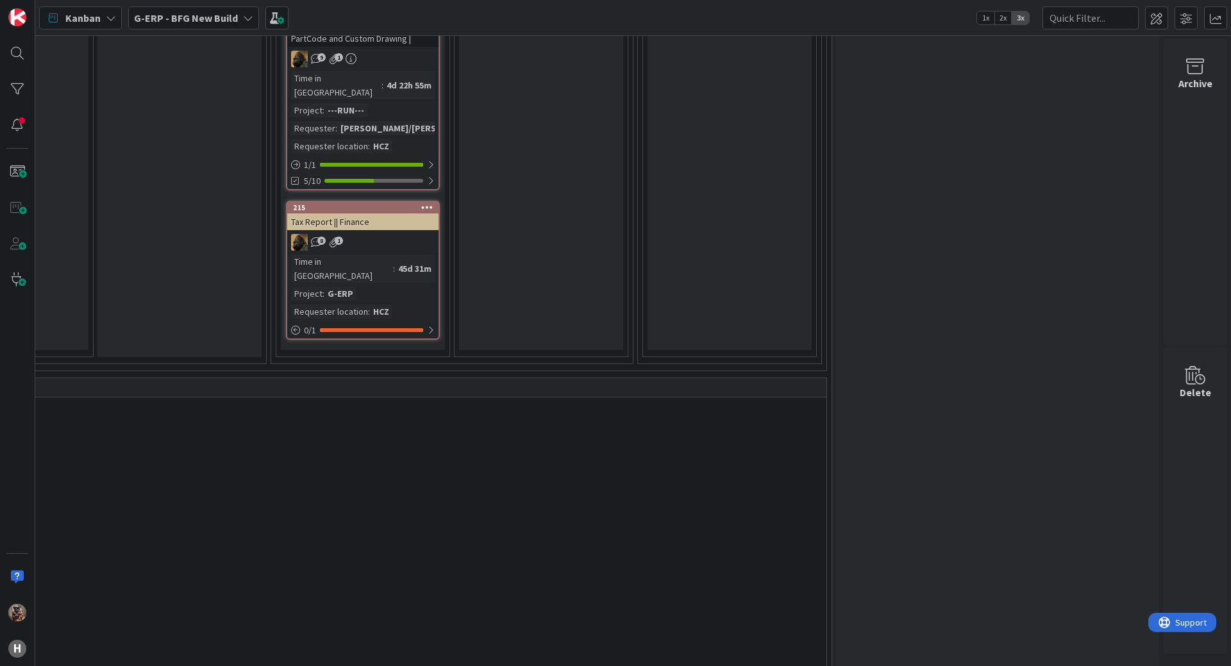
drag, startPoint x: 749, startPoint y: 306, endPoint x: 748, endPoint y: 412, distance: 106.4
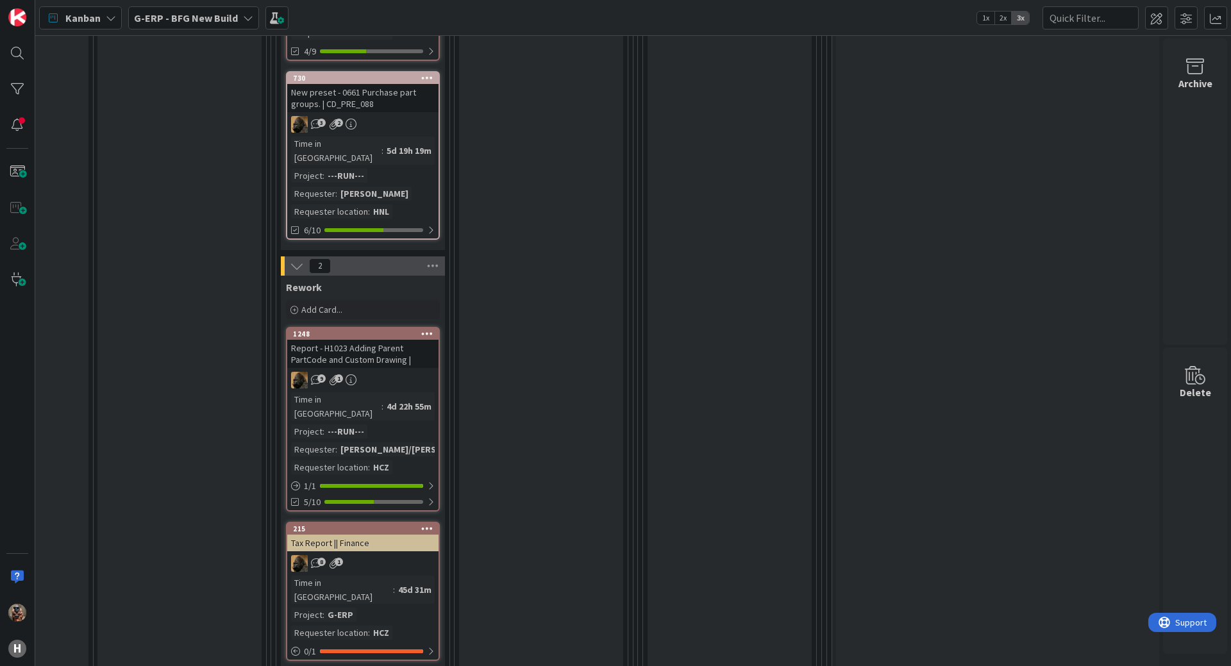
scroll to position [769, 1898]
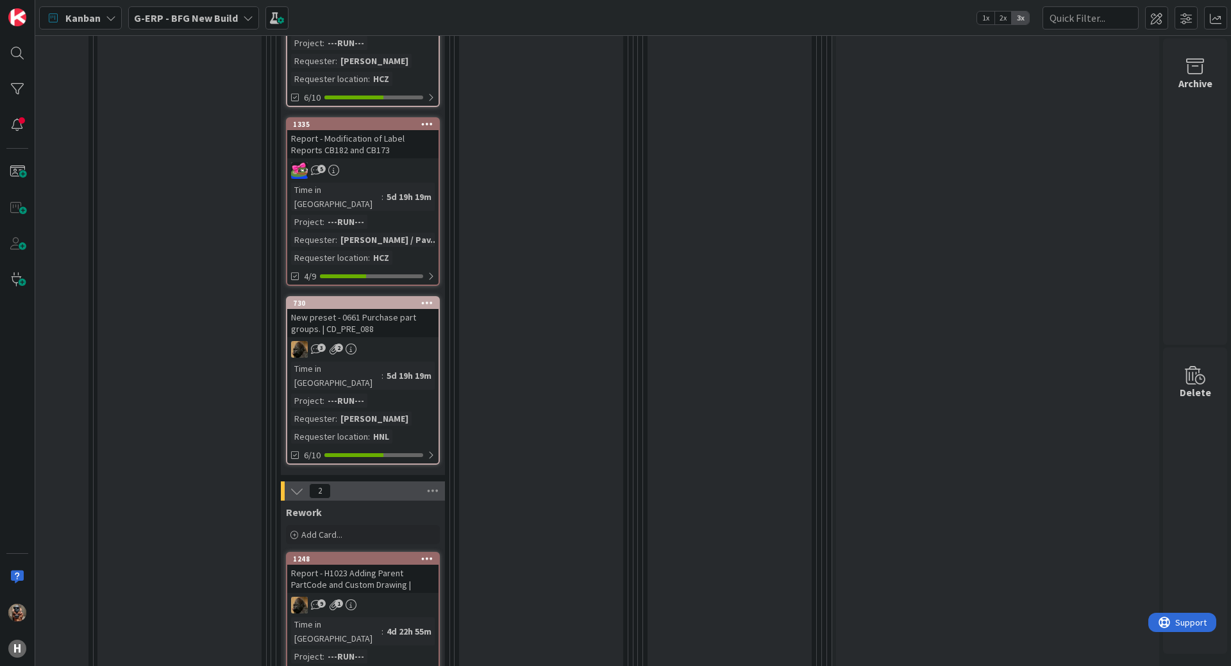
click at [230, 19] on b "G-ERP - BFG New Build" at bounding box center [186, 18] width 104 height 13
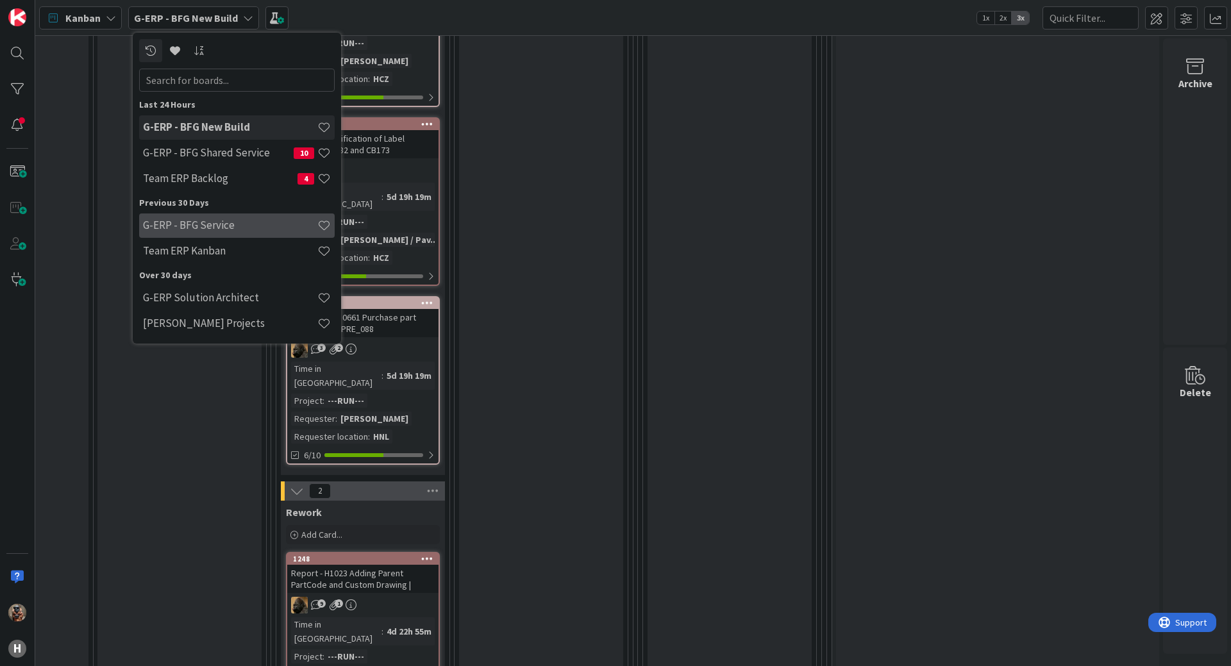
click at [243, 227] on h4 "G-ERP - BFG Service" at bounding box center [230, 225] width 174 height 13
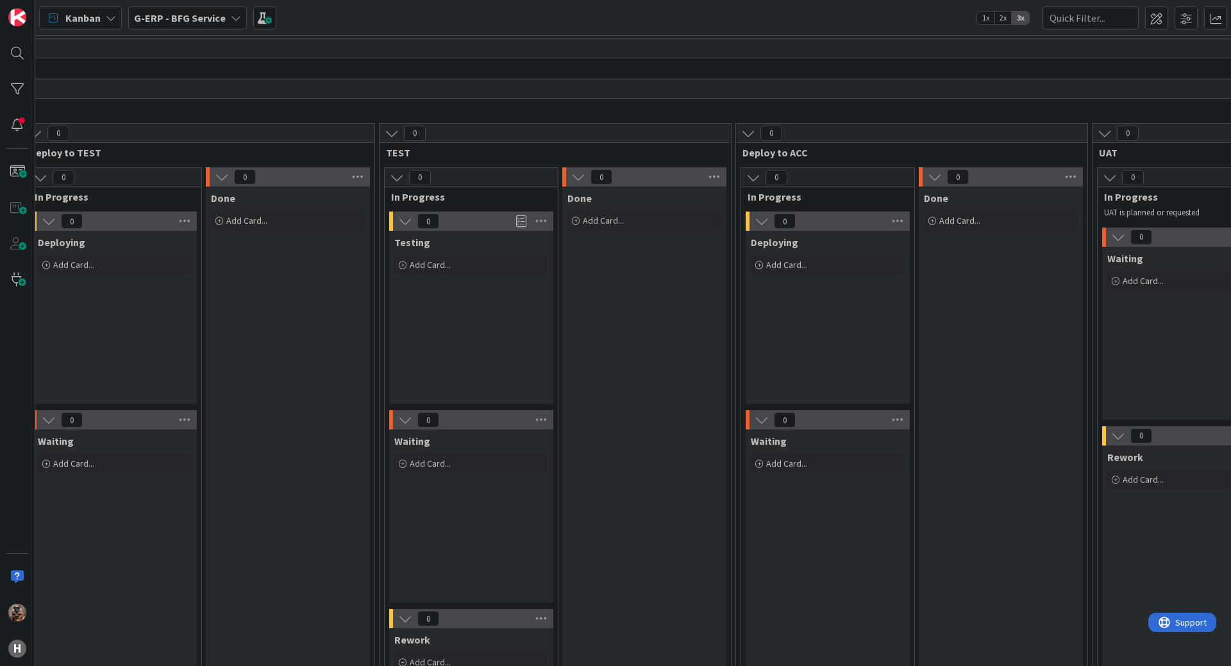
scroll to position [0, 1908]
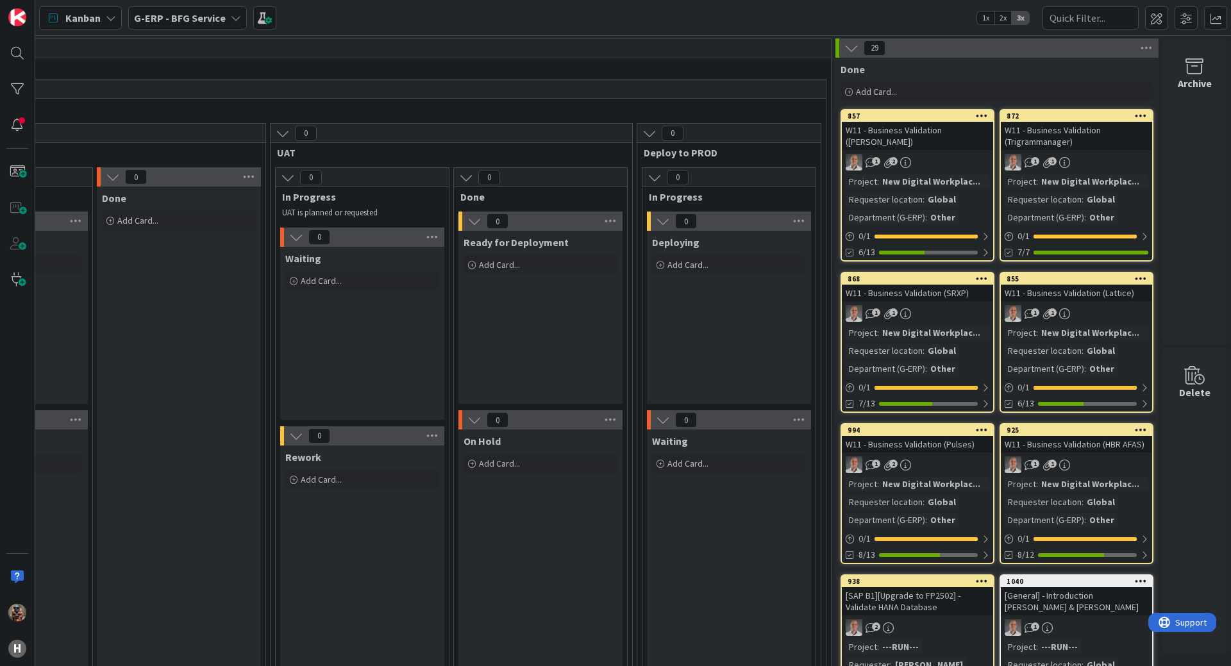
drag, startPoint x: 691, startPoint y: 252, endPoint x: 923, endPoint y: 214, distance: 235.9
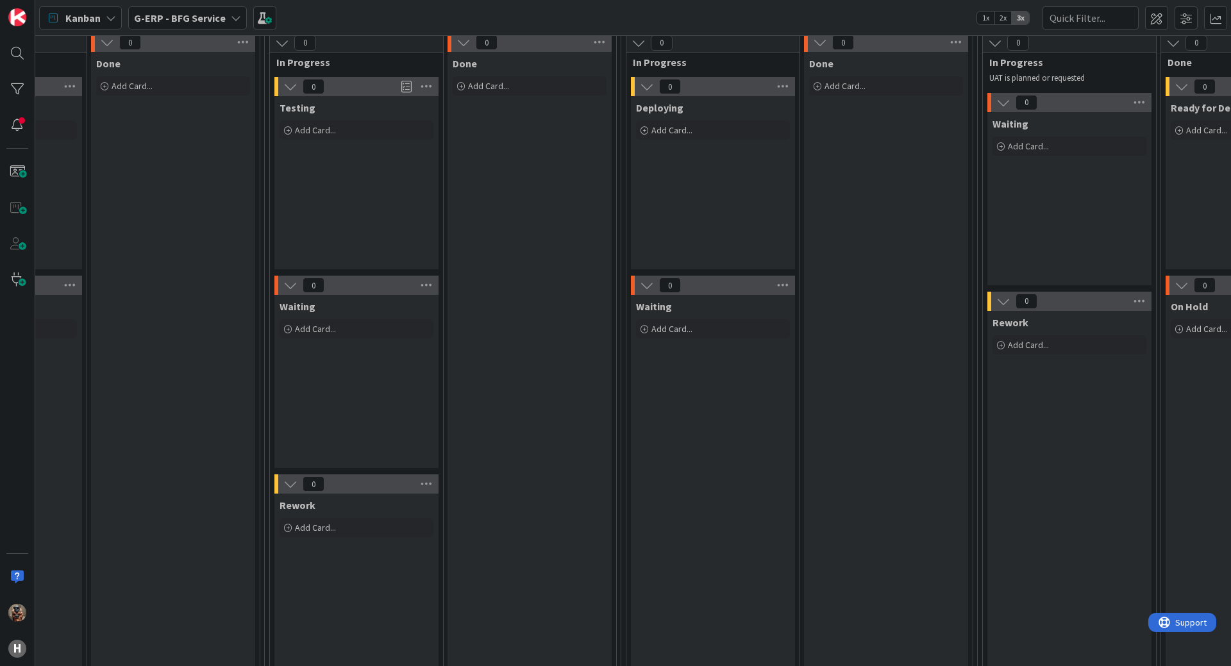
drag, startPoint x: 657, startPoint y: 216, endPoint x: 389, endPoint y: 49, distance: 315.1
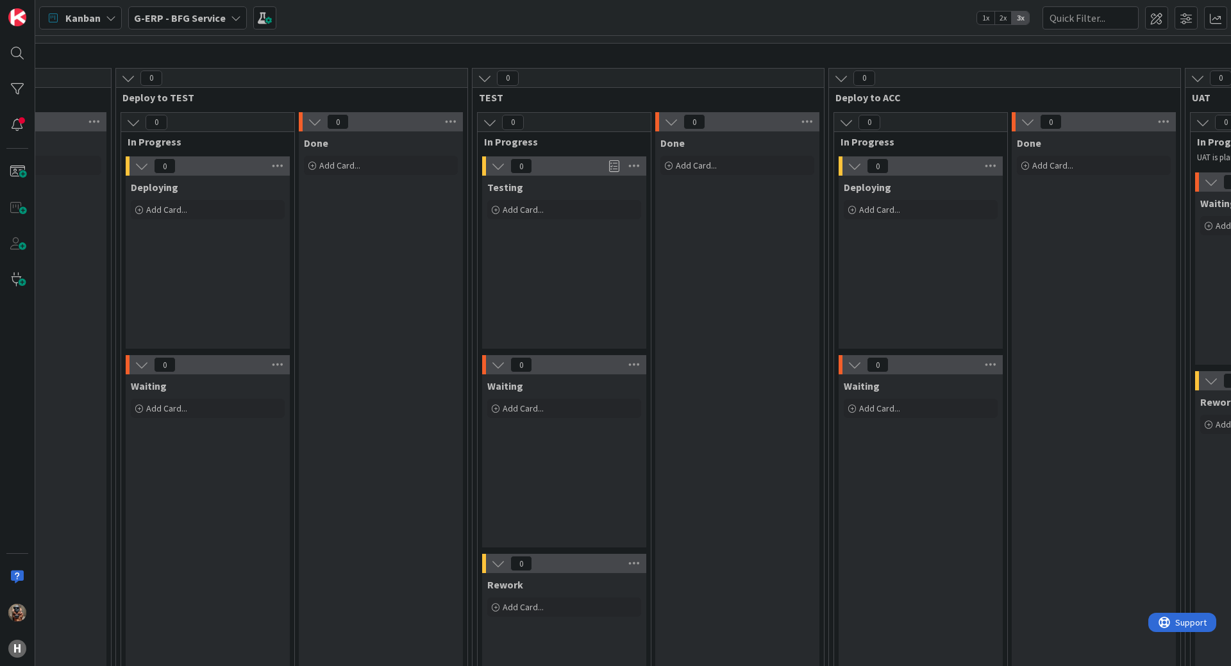
click at [146, 15] on b "G-ERP - BFG Service" at bounding box center [180, 18] width 92 height 13
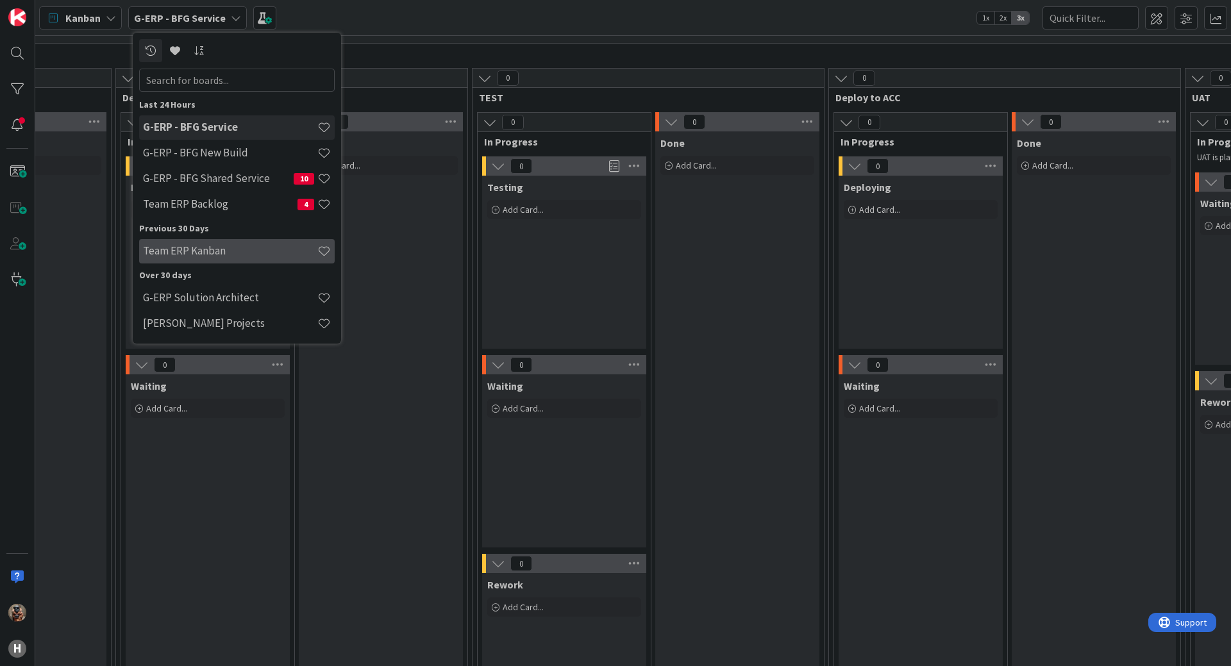
click at [271, 246] on h4 "Team ERP Kanban" at bounding box center [230, 250] width 174 height 13
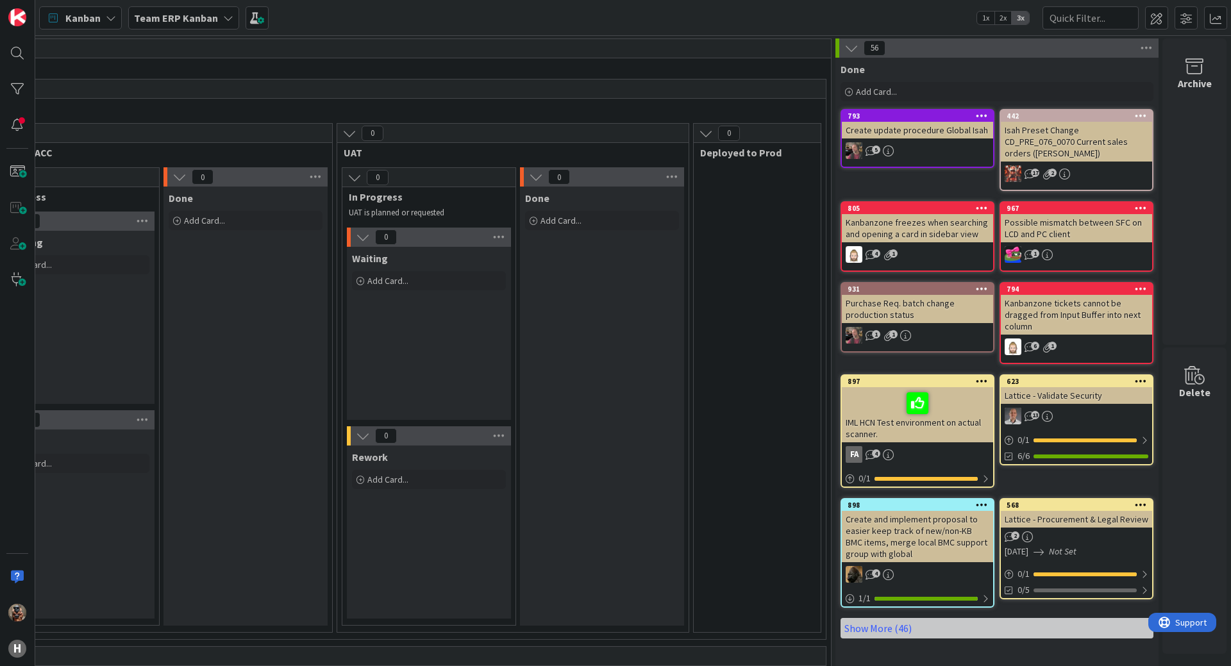
drag, startPoint x: 351, startPoint y: 261, endPoint x: 634, endPoint y: 261, distance: 283.4
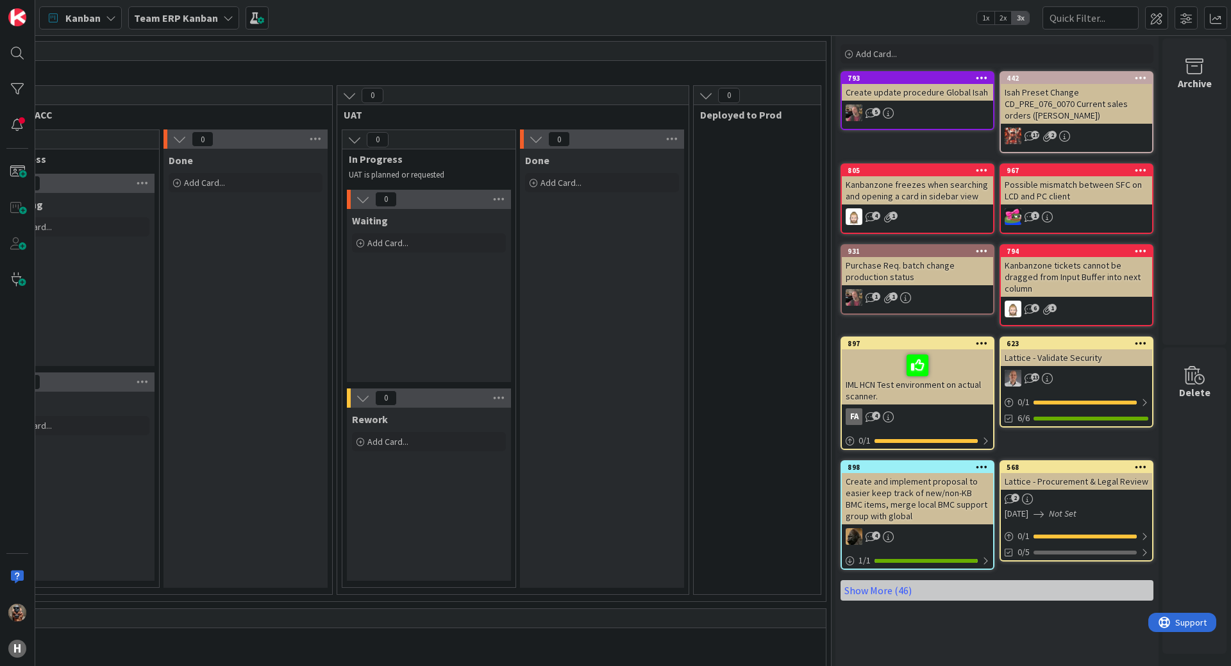
scroll to position [0, 1841]
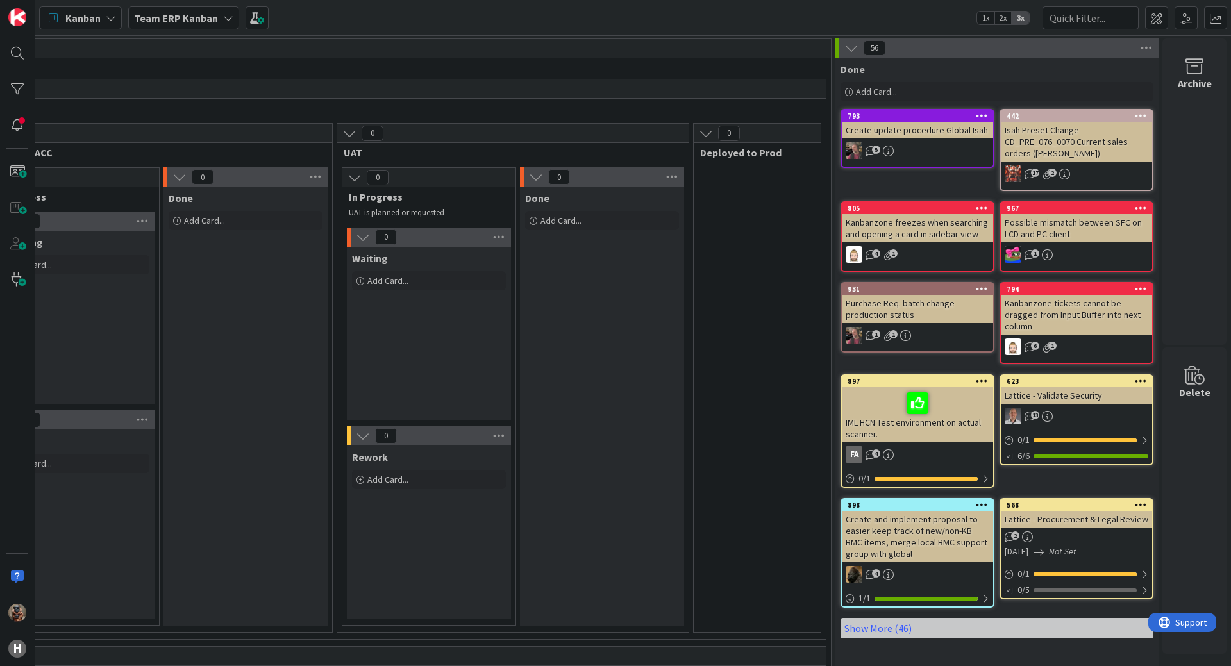
click at [181, 21] on b "Team ERP Kanban" at bounding box center [176, 18] width 84 height 13
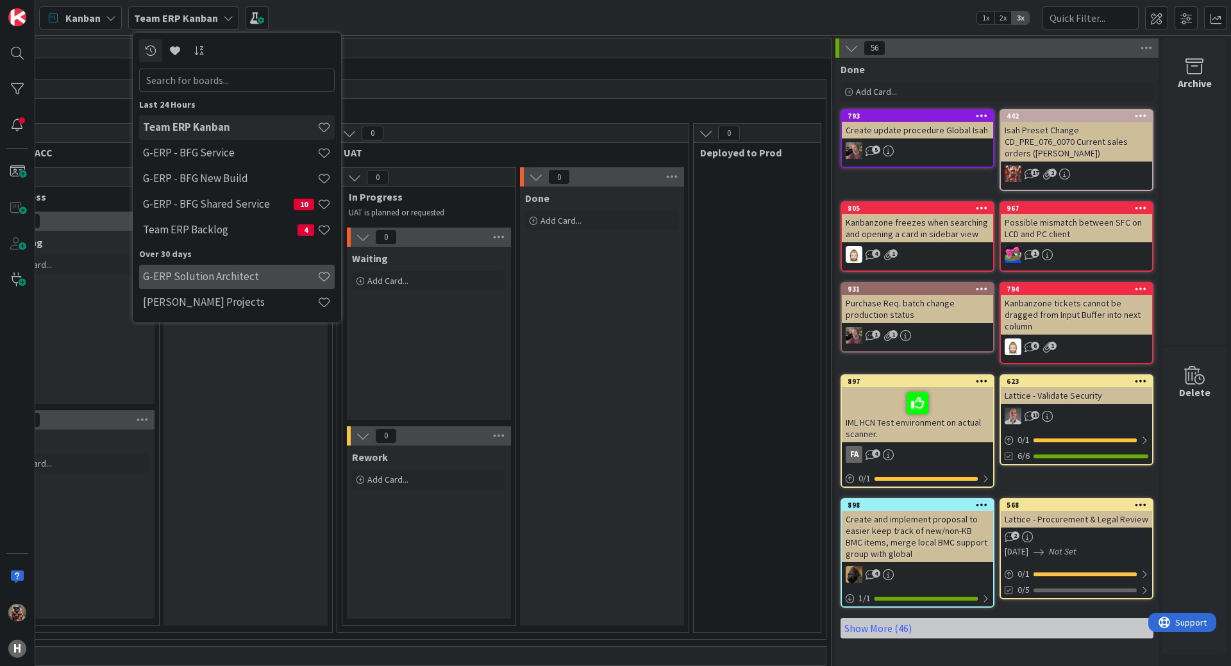
click at [229, 276] on h4 "G-ERP Solution Architect" at bounding box center [230, 276] width 174 height 13
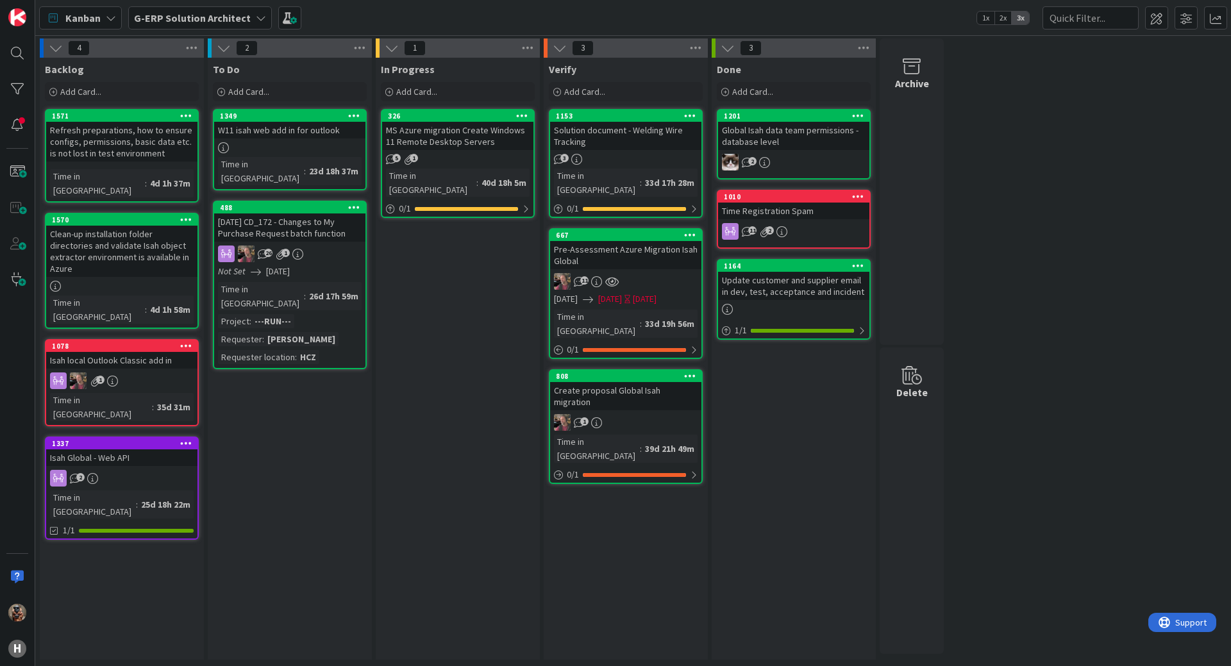
drag, startPoint x: 458, startPoint y: 375, endPoint x: 382, endPoint y: 370, distance: 76.5
drag, startPoint x: 417, startPoint y: 368, endPoint x: 329, endPoint y: 367, distance: 87.9
click at [470, 378] on div "In Progress Add Card... 326 MS Azure migration Create Windows 11 Remote Desktop…" at bounding box center [458, 359] width 164 height 602
click at [183, 14] on b "G-ERP Solution Architect" at bounding box center [192, 18] width 117 height 13
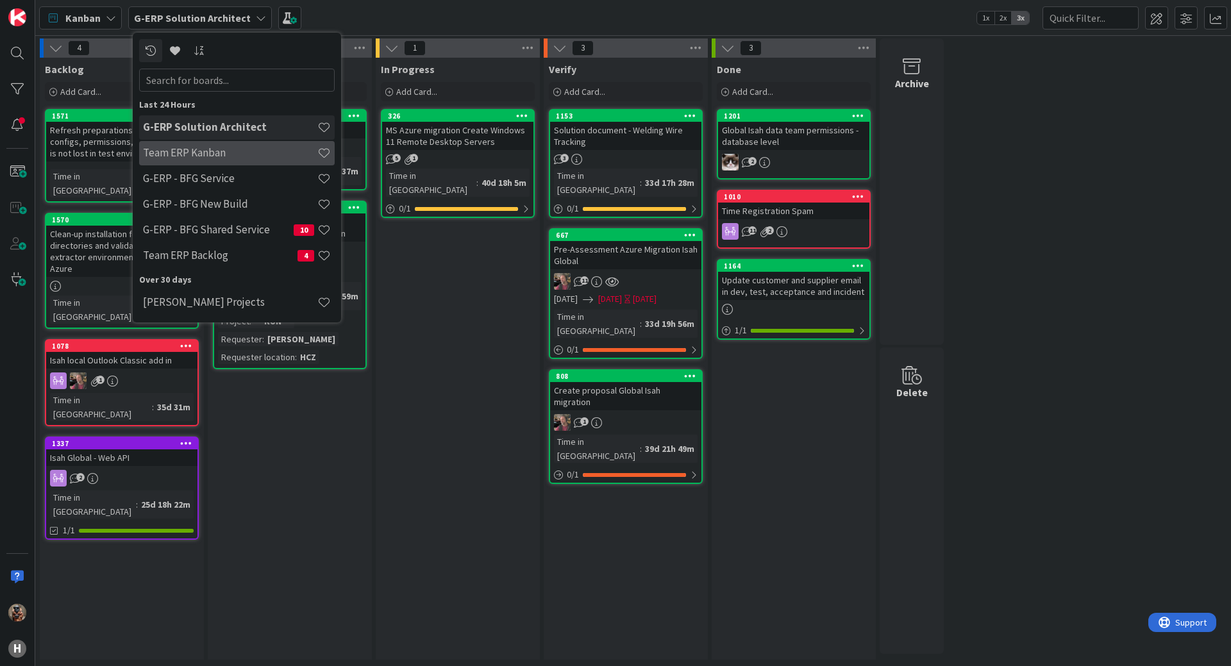
click at [176, 154] on h4 "Team ERP Kanban" at bounding box center [230, 152] width 174 height 13
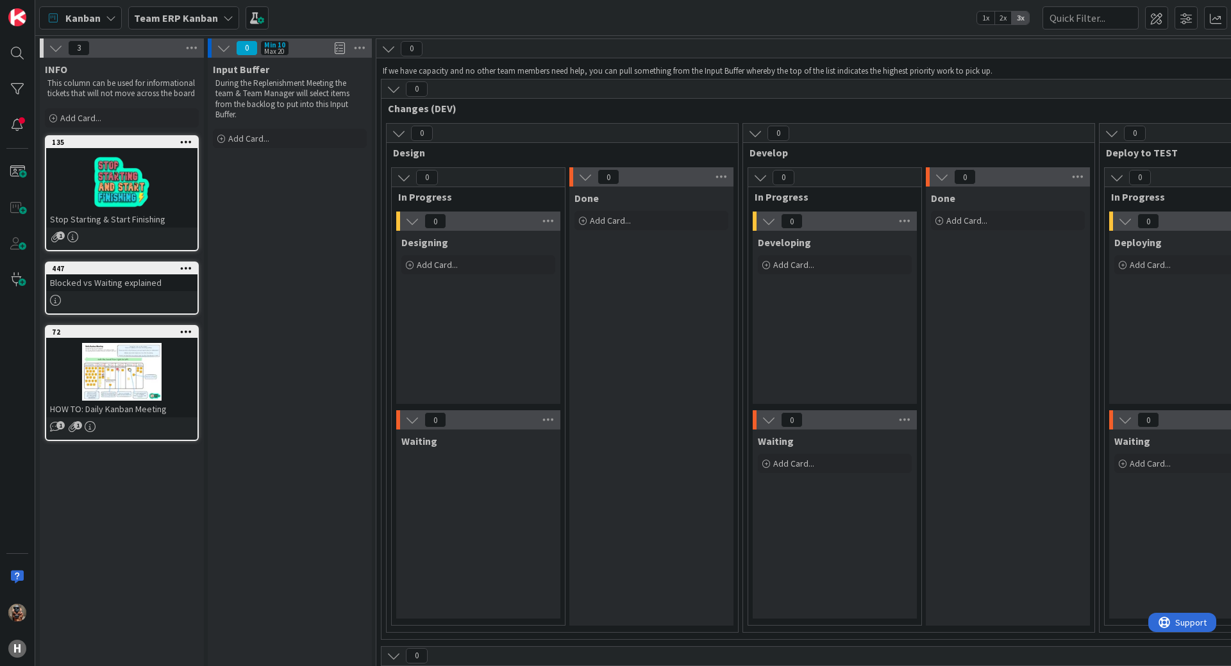
click at [209, 13] on b "Team ERP Kanban" at bounding box center [176, 18] width 84 height 13
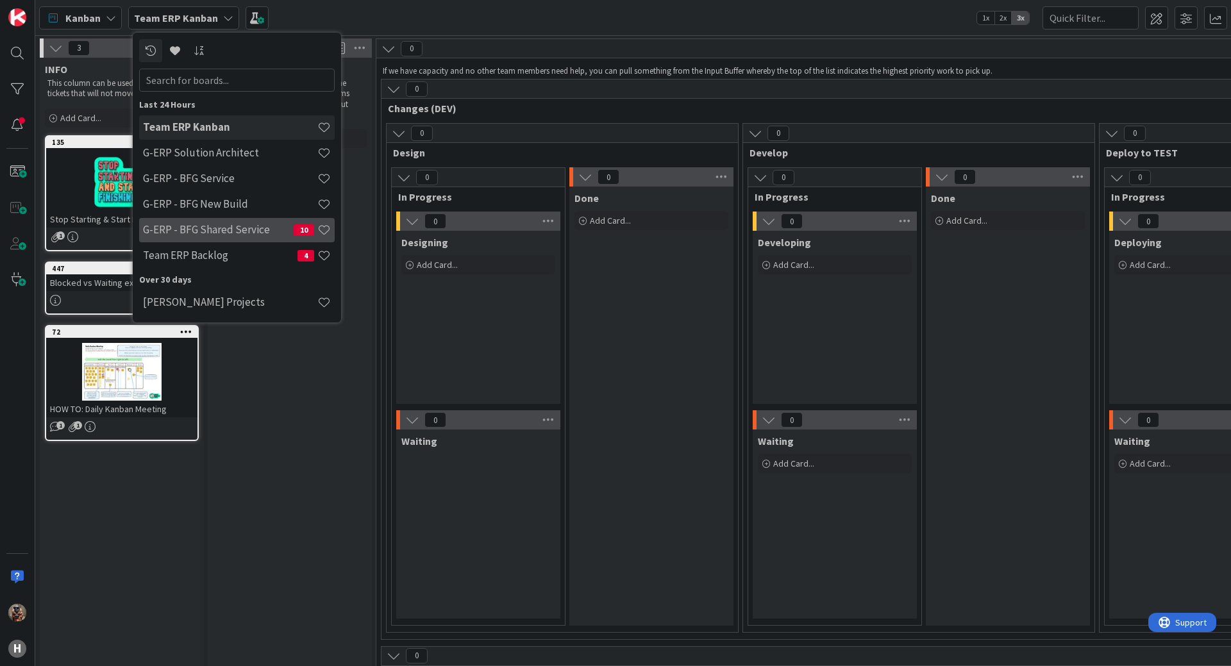
click at [222, 230] on h4 "G-ERP - BFG Shared Service" at bounding box center [218, 229] width 151 height 13
